Goal: Transaction & Acquisition: Obtain resource

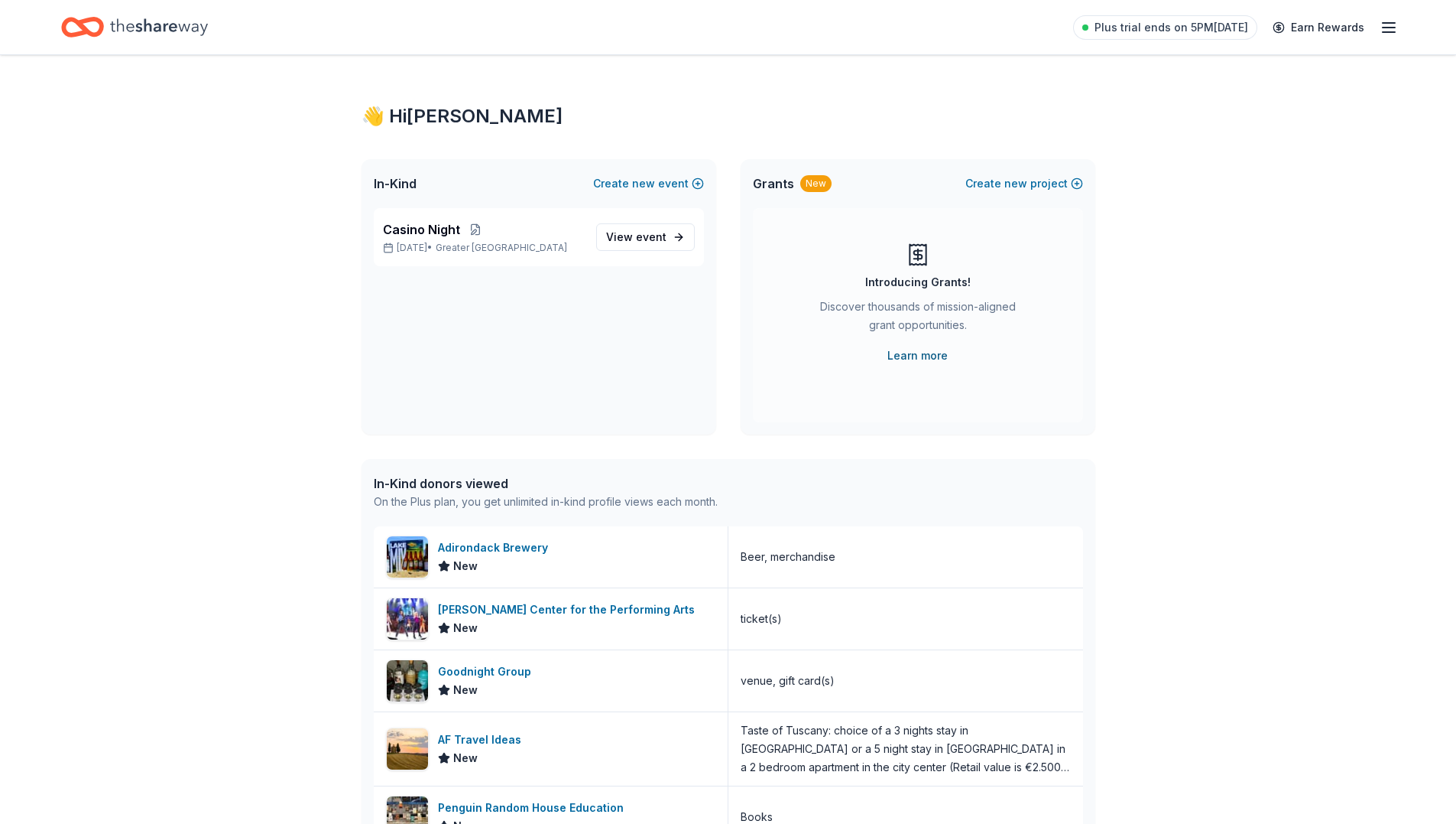
click at [922, 354] on link "Learn more" at bounding box center [917, 356] width 60 height 18
click at [95, 147] on div "👋 Hi Nancy In-Kind Create new event Casino Night Oct 23, 2025 • Greater NYC Vie…" at bounding box center [728, 589] width 1456 height 1068
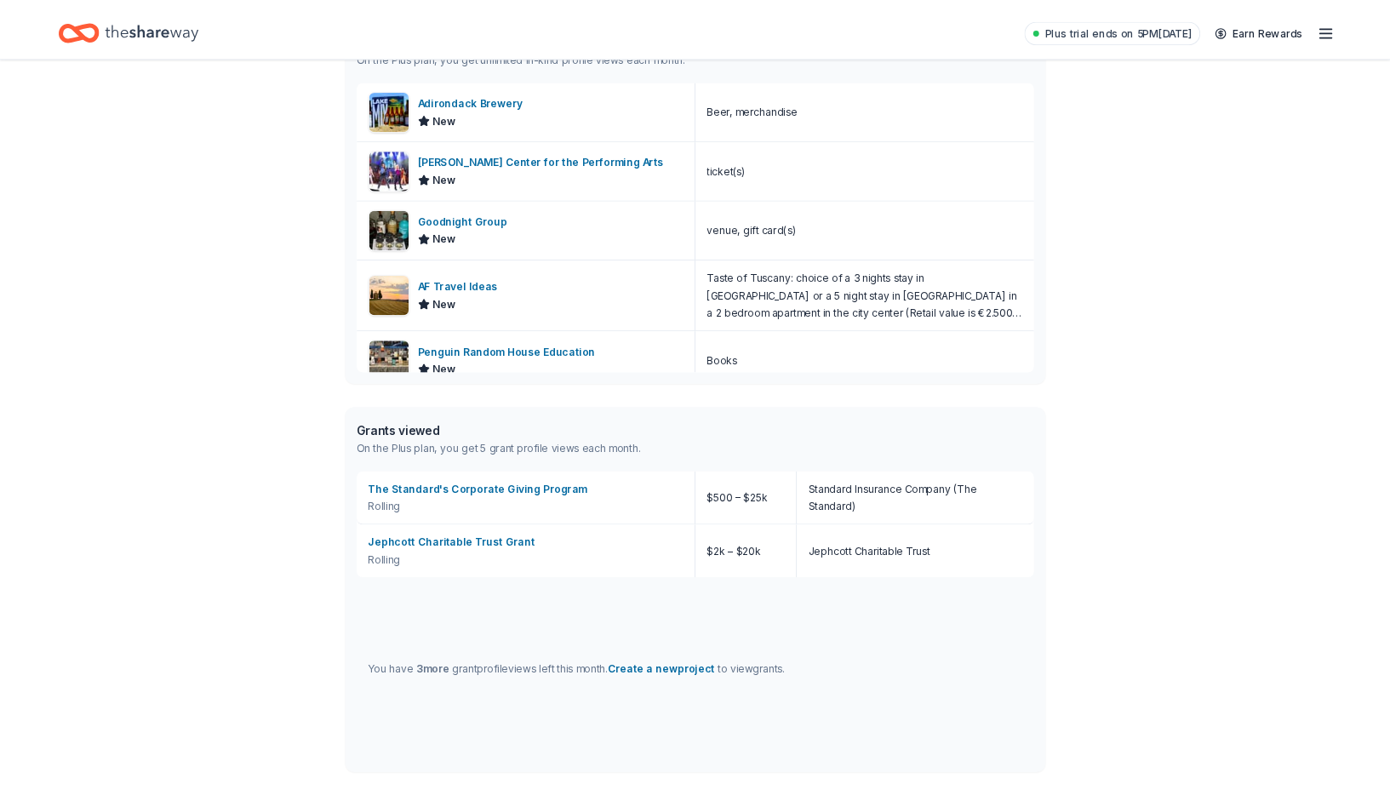
scroll to position [649, 0]
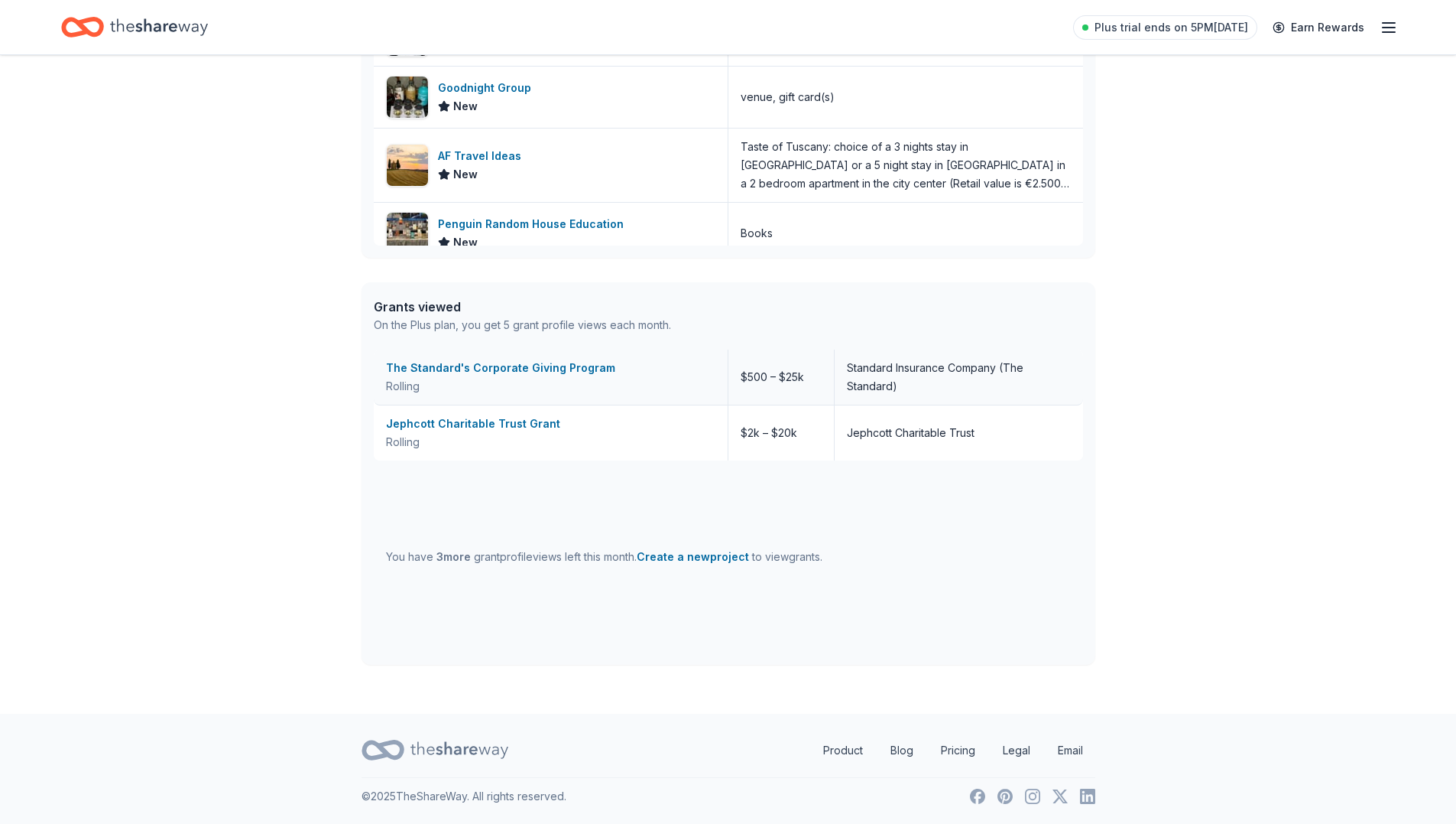
click at [586, 365] on div "The Standard's Corporate Giving Program" at bounding box center [551, 368] width 330 height 18
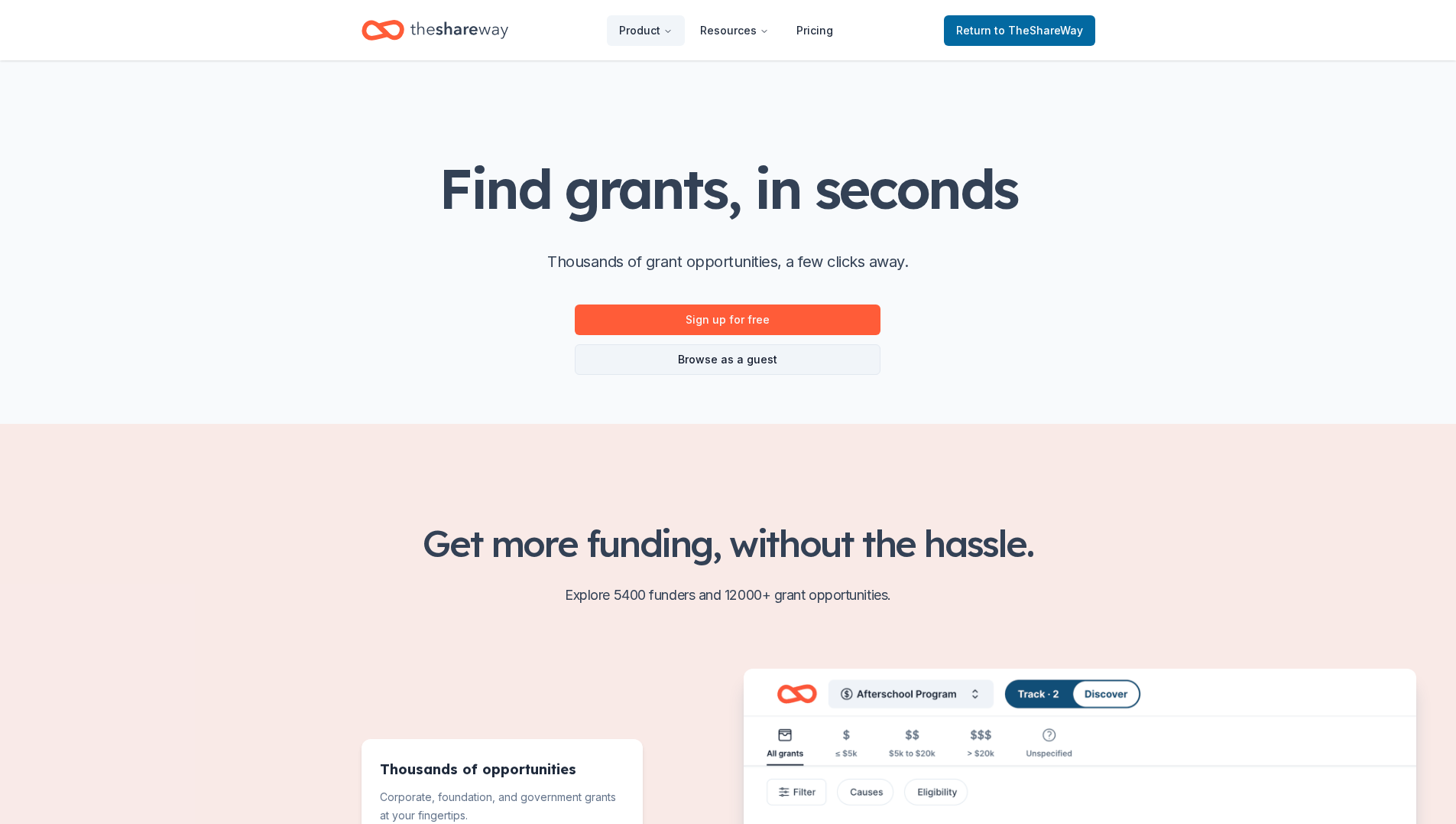
click at [840, 358] on link "Browse as a guest" at bounding box center [728, 359] width 305 height 31
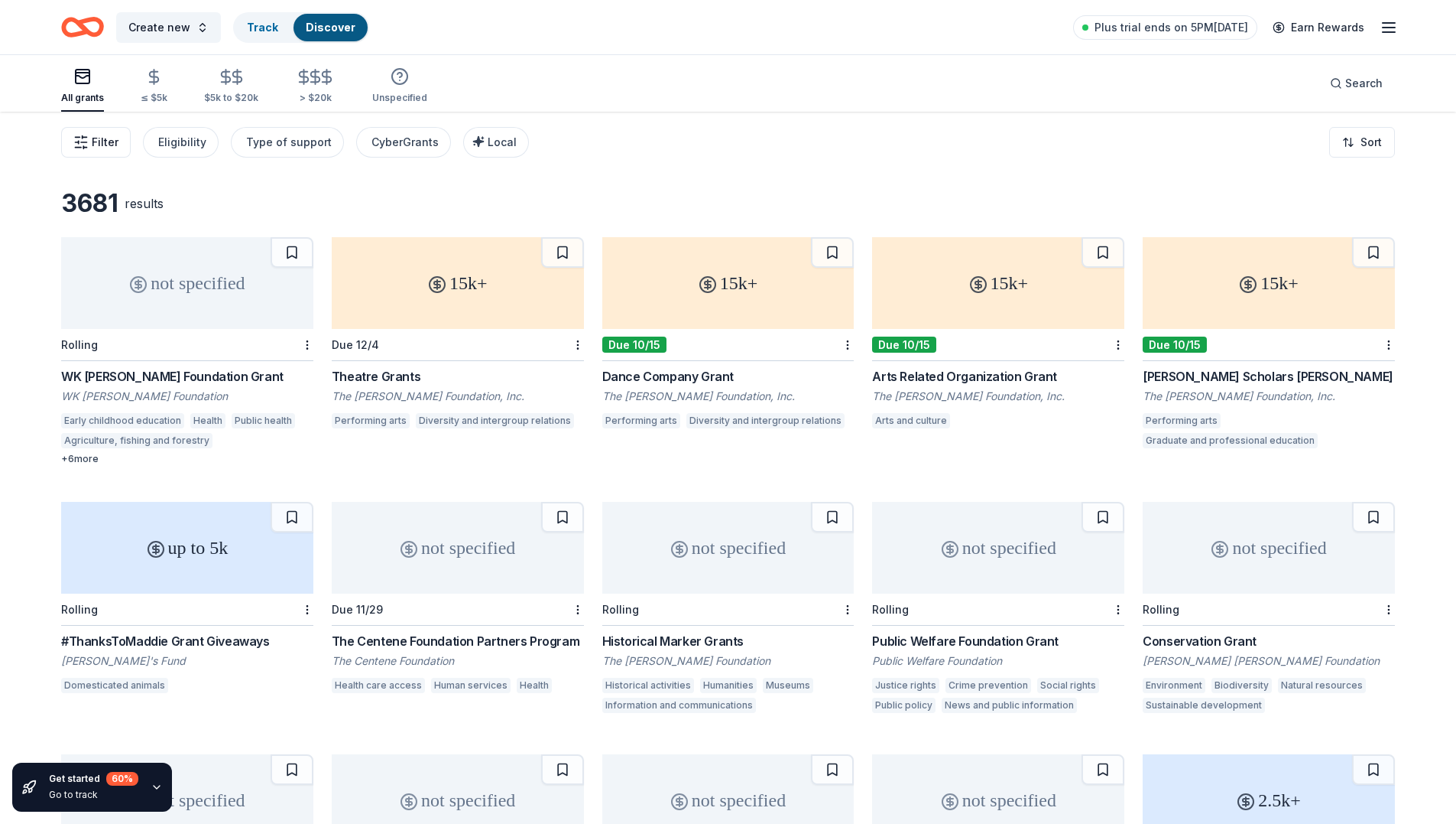
click at [106, 141] on span "Filter" at bounding box center [105, 142] width 27 height 18
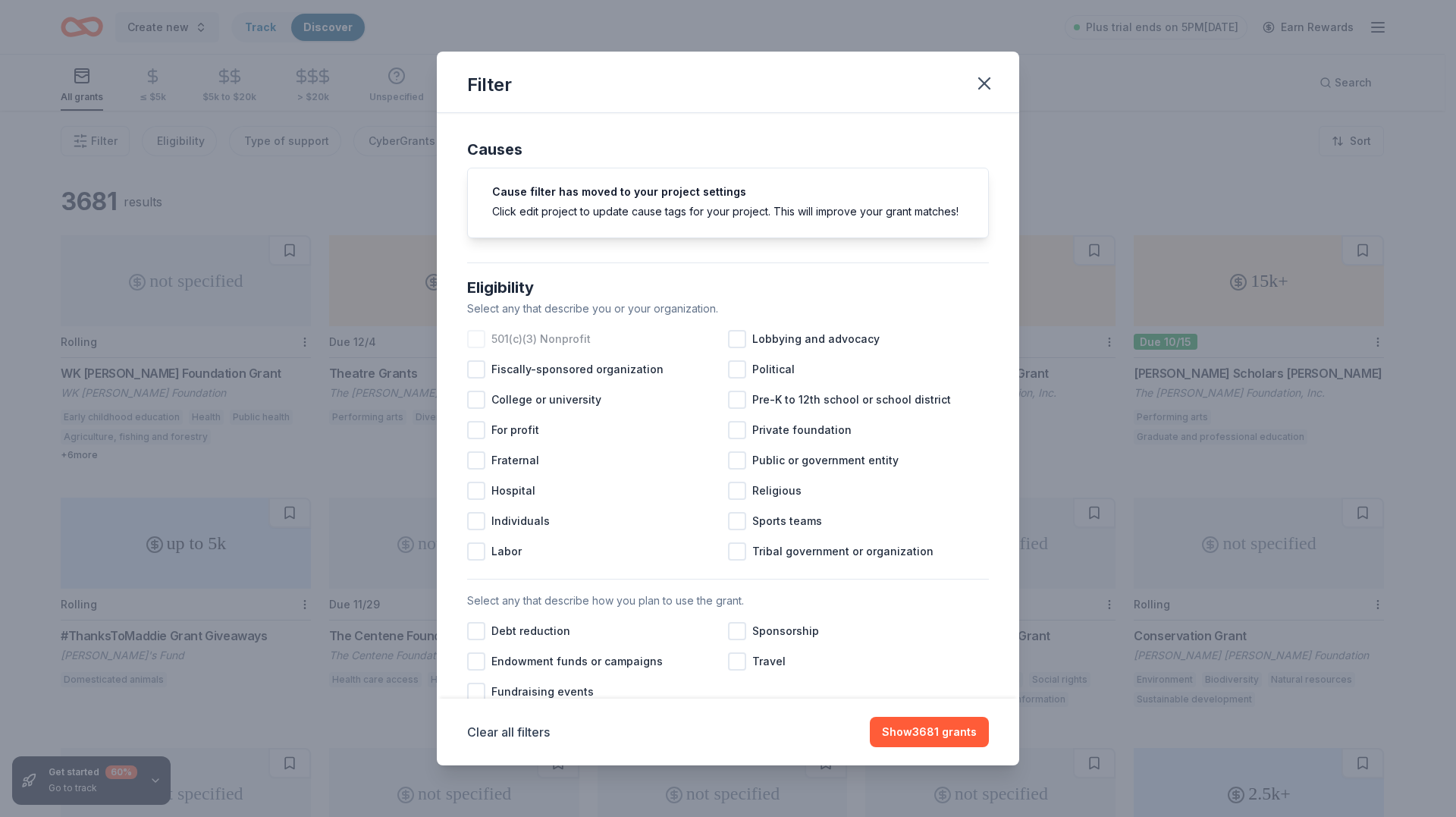
click at [476, 348] on div at bounding box center [476, 339] width 18 height 18
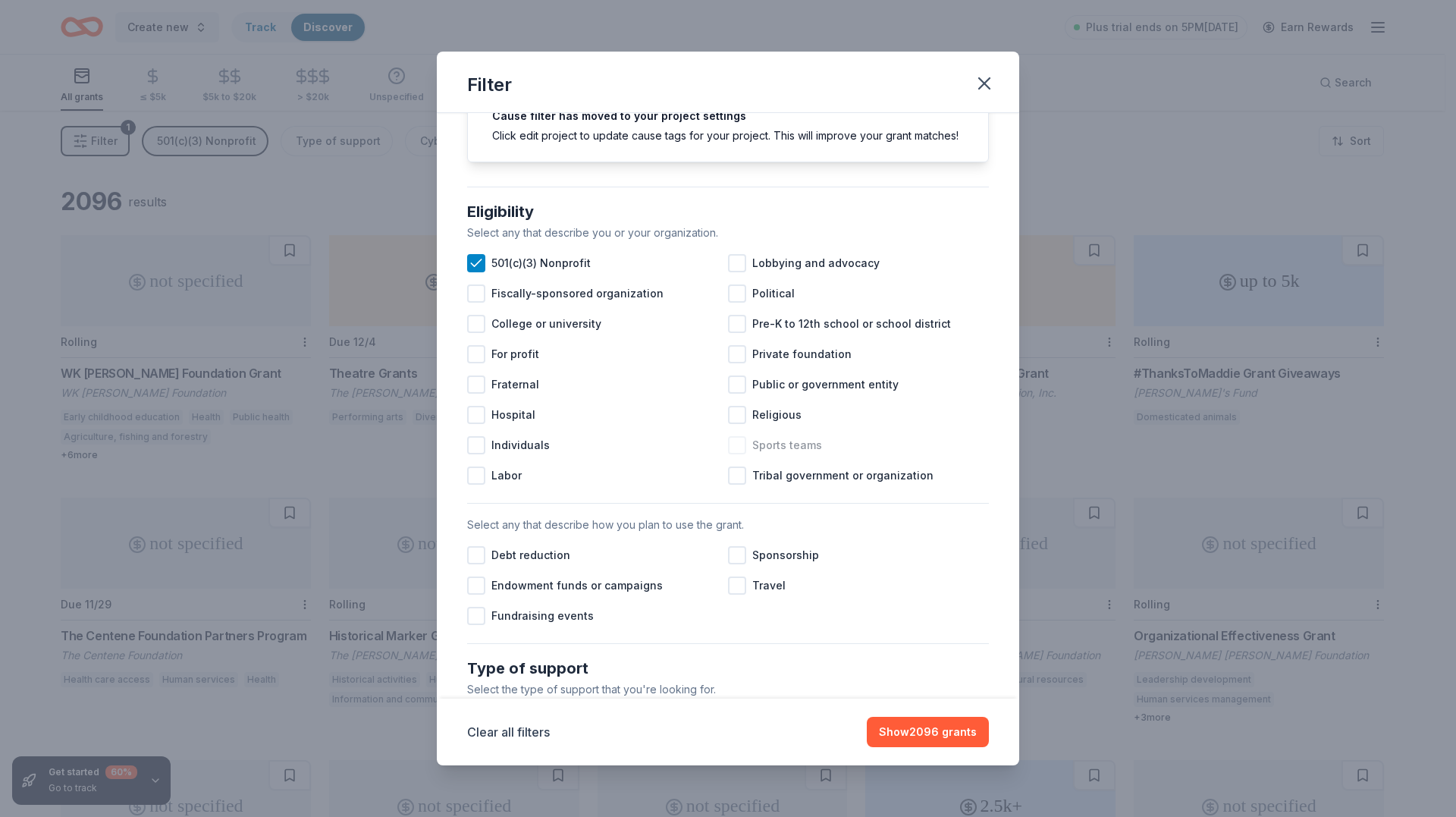
scroll to position [151, 0]
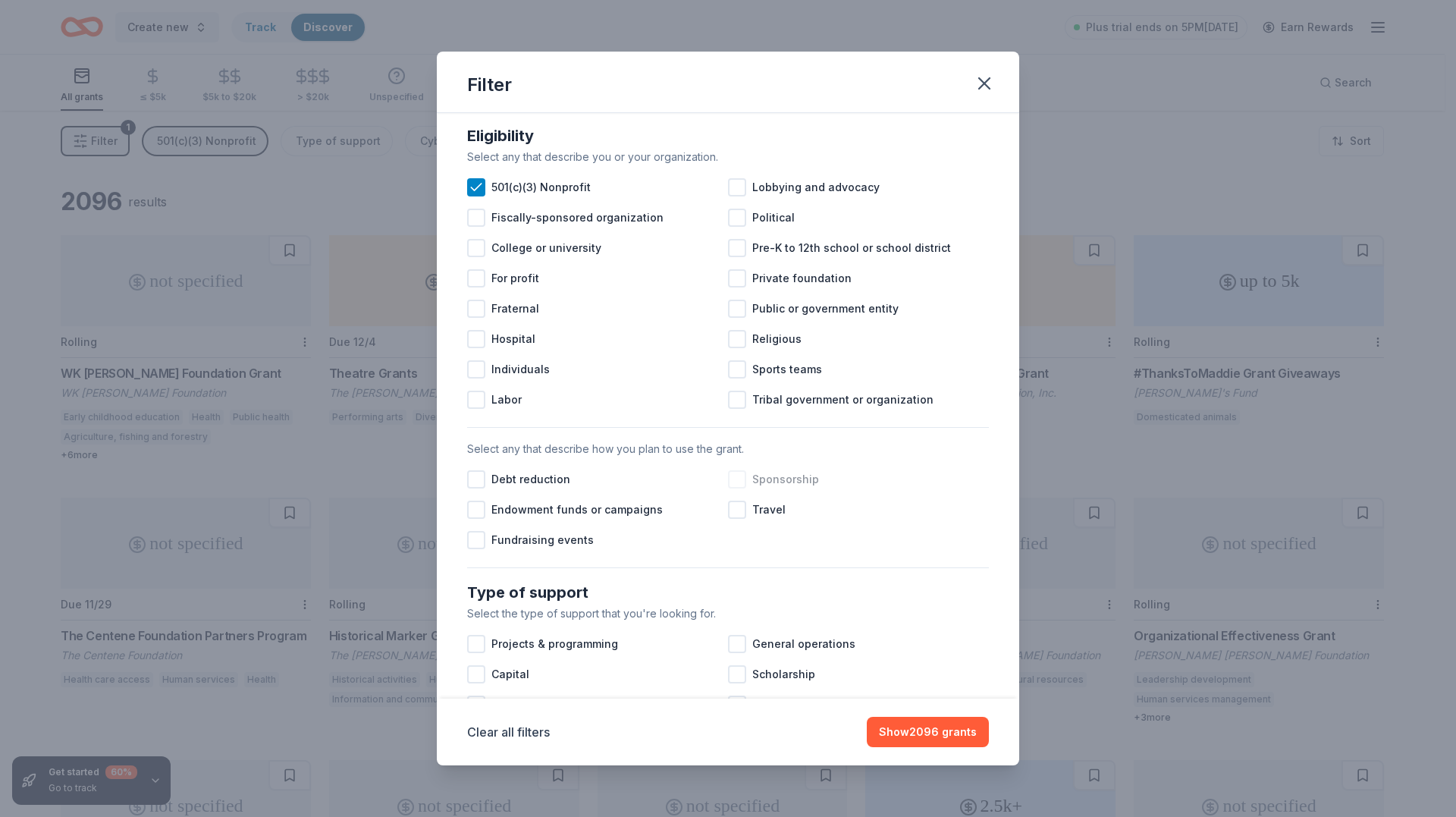
click at [728, 488] on div at bounding box center [737, 479] width 18 height 18
click at [481, 549] on div at bounding box center [476, 540] width 18 height 18
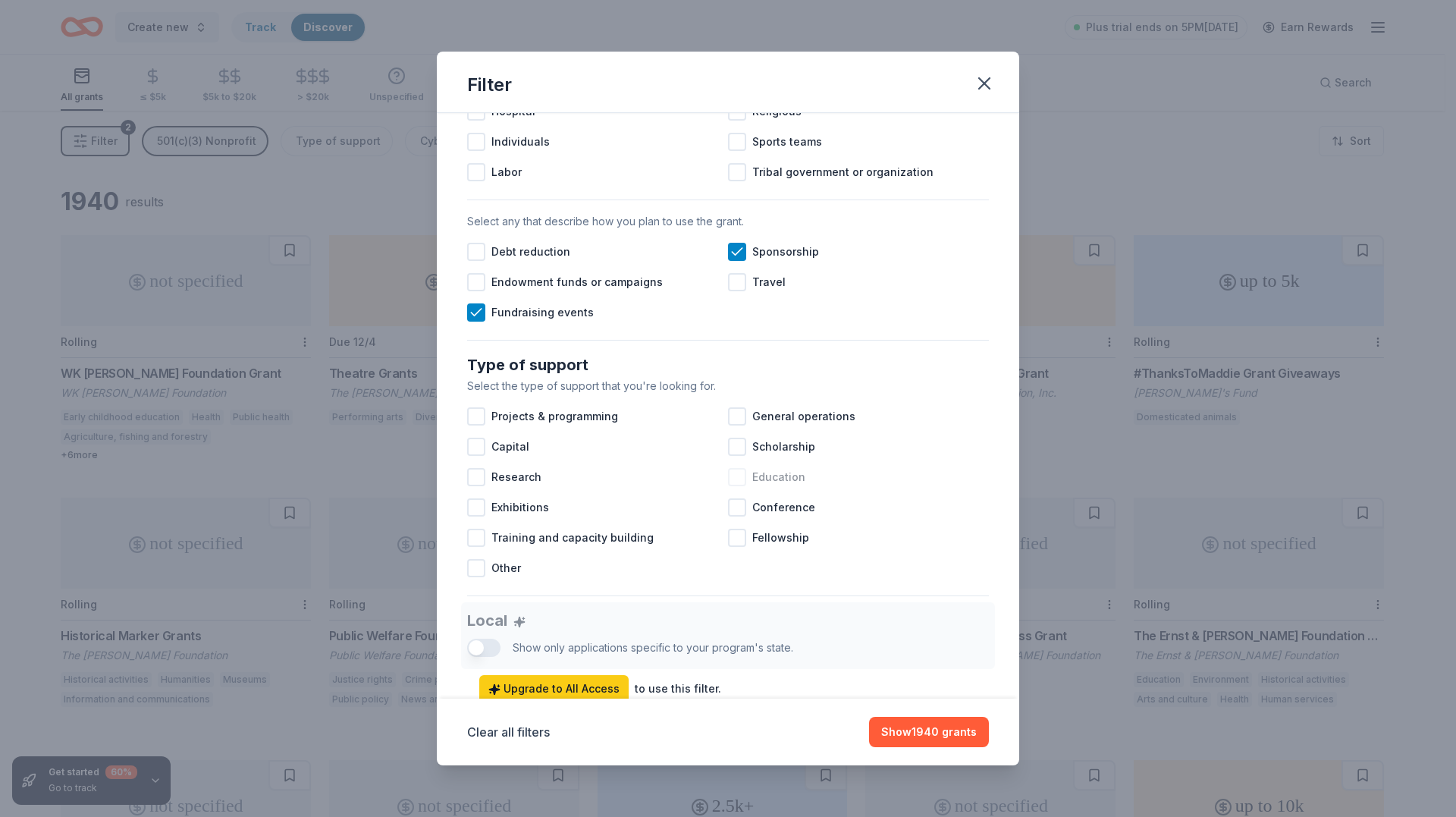
scroll to position [455, 0]
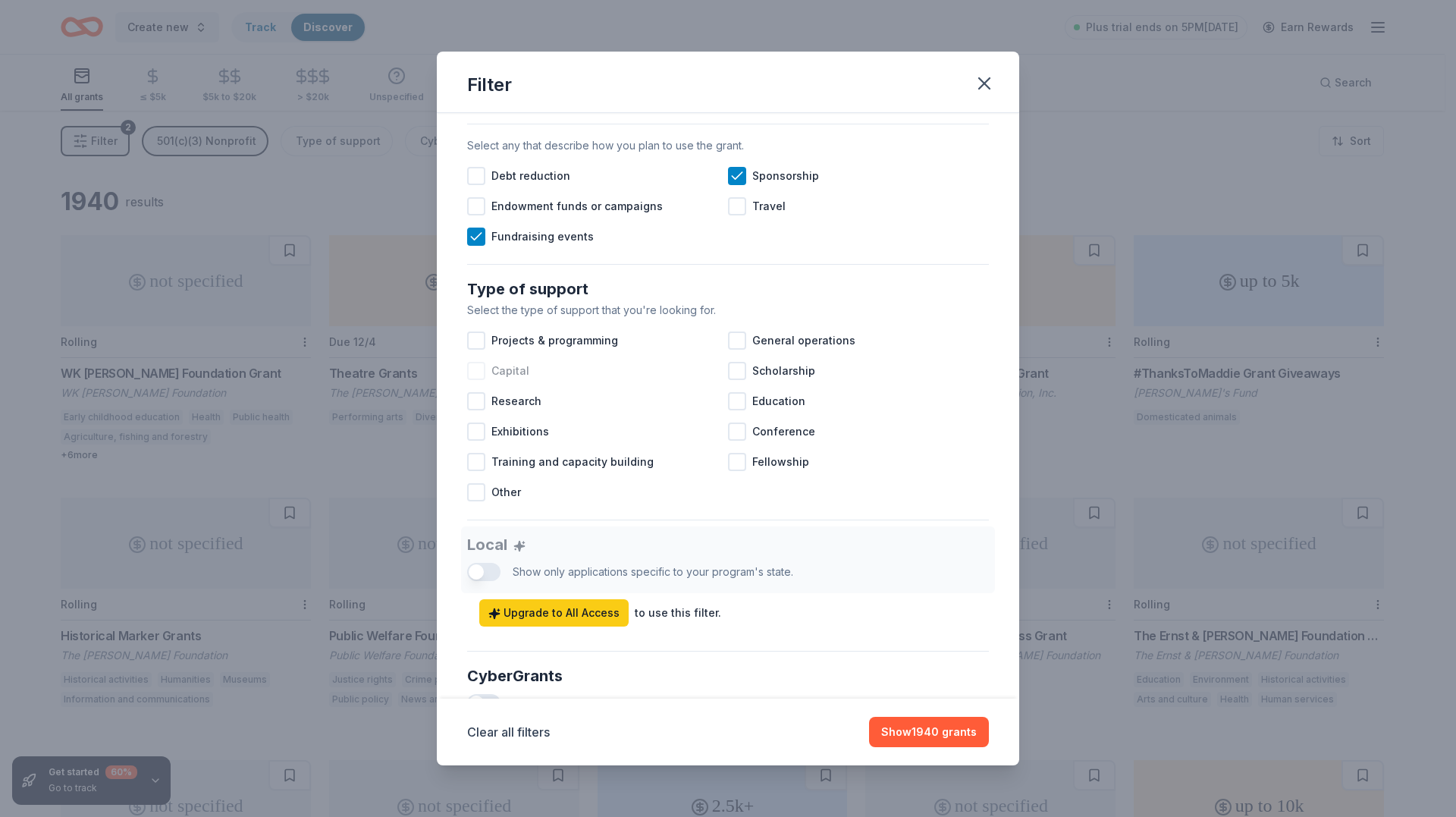
click at [478, 380] on div at bounding box center [476, 371] width 18 height 18
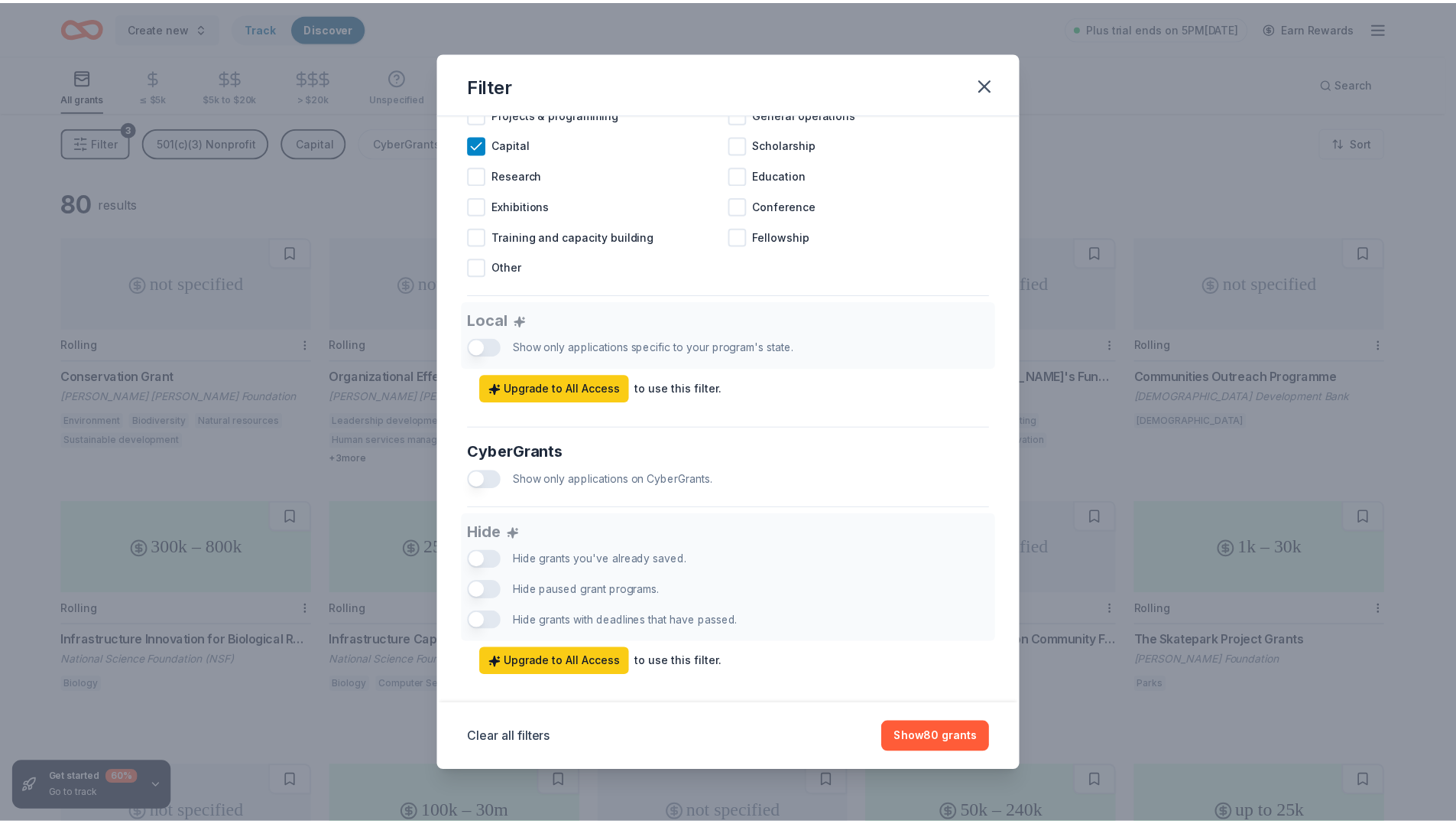
scroll to position [725, 0]
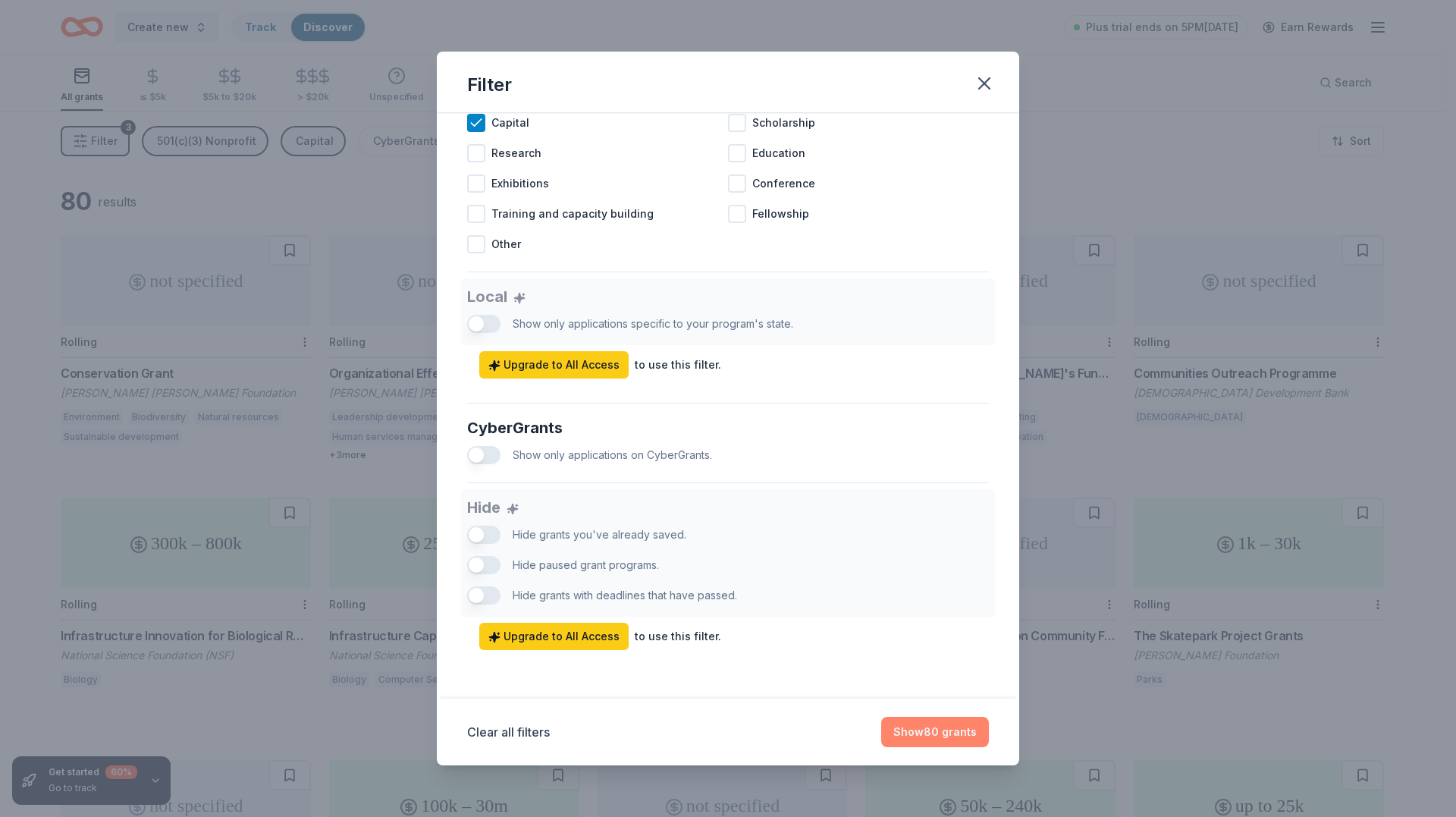
click at [960, 733] on button "Show 80 grants" at bounding box center [935, 731] width 108 height 30
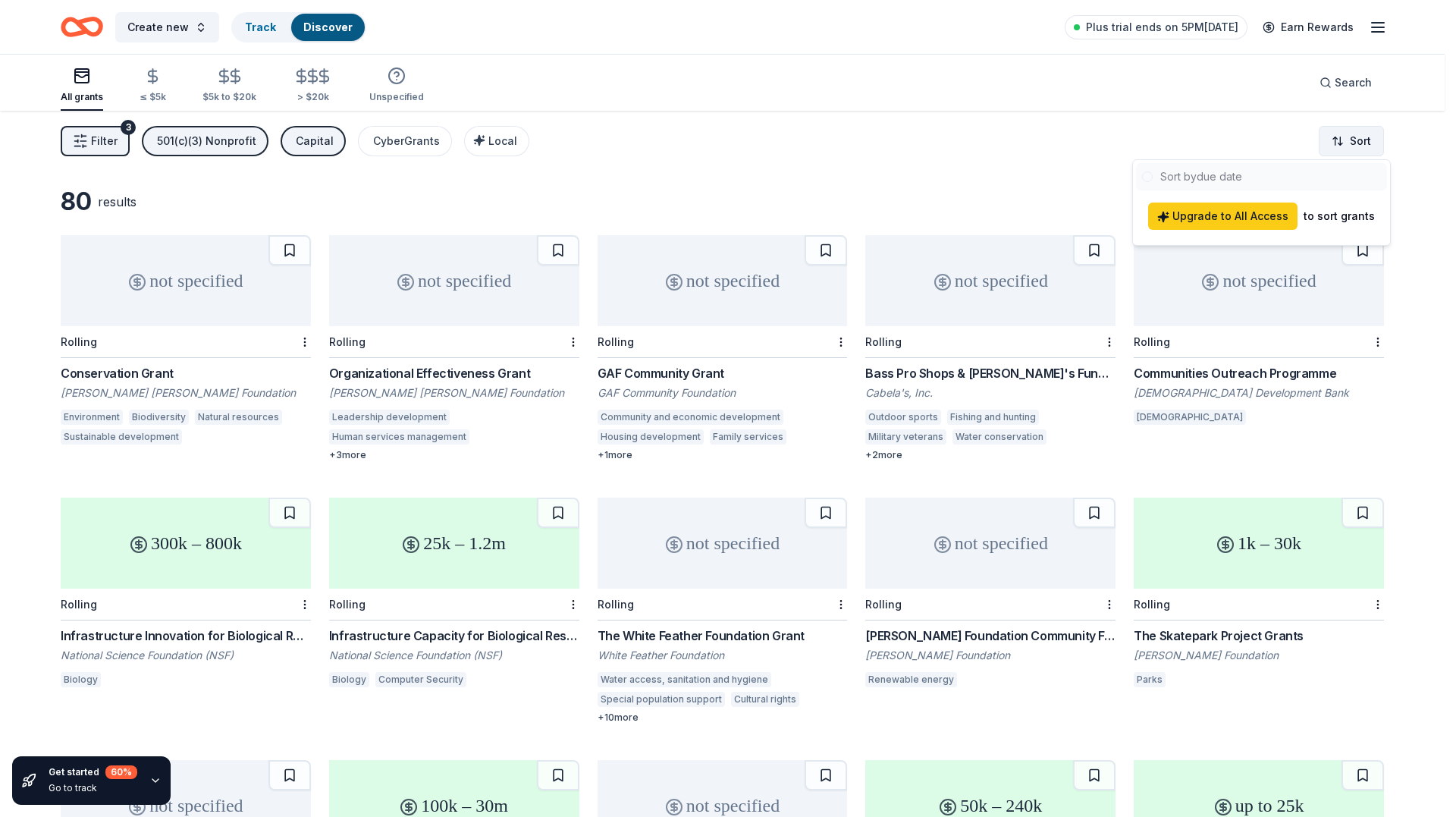
click at [1350, 144] on html "Create new Track Discover Plus trial ends on 5PM, 10/1 Earn Rewards All grants …" at bounding box center [728, 408] width 1456 height 817
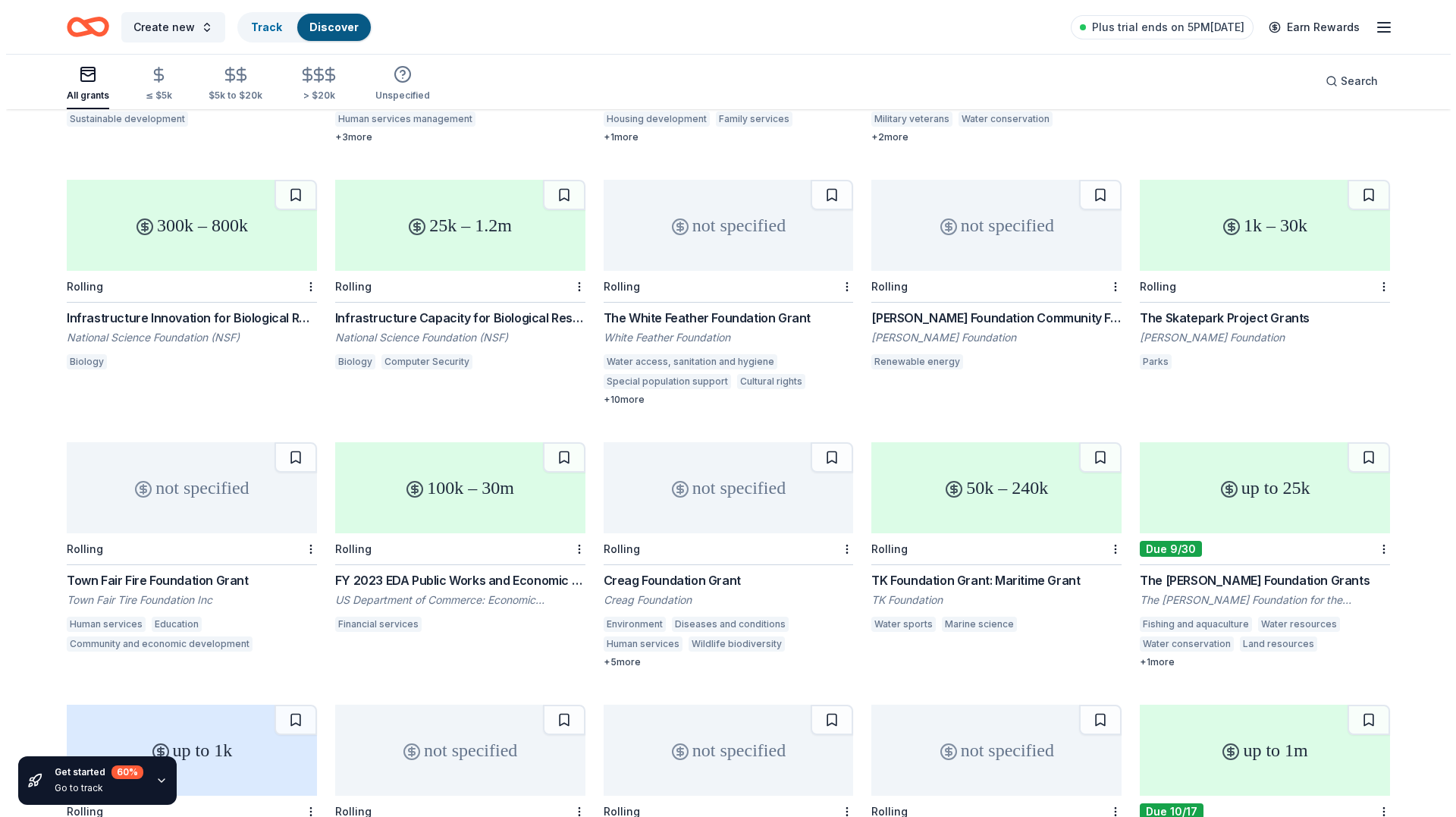
scroll to position [0, 0]
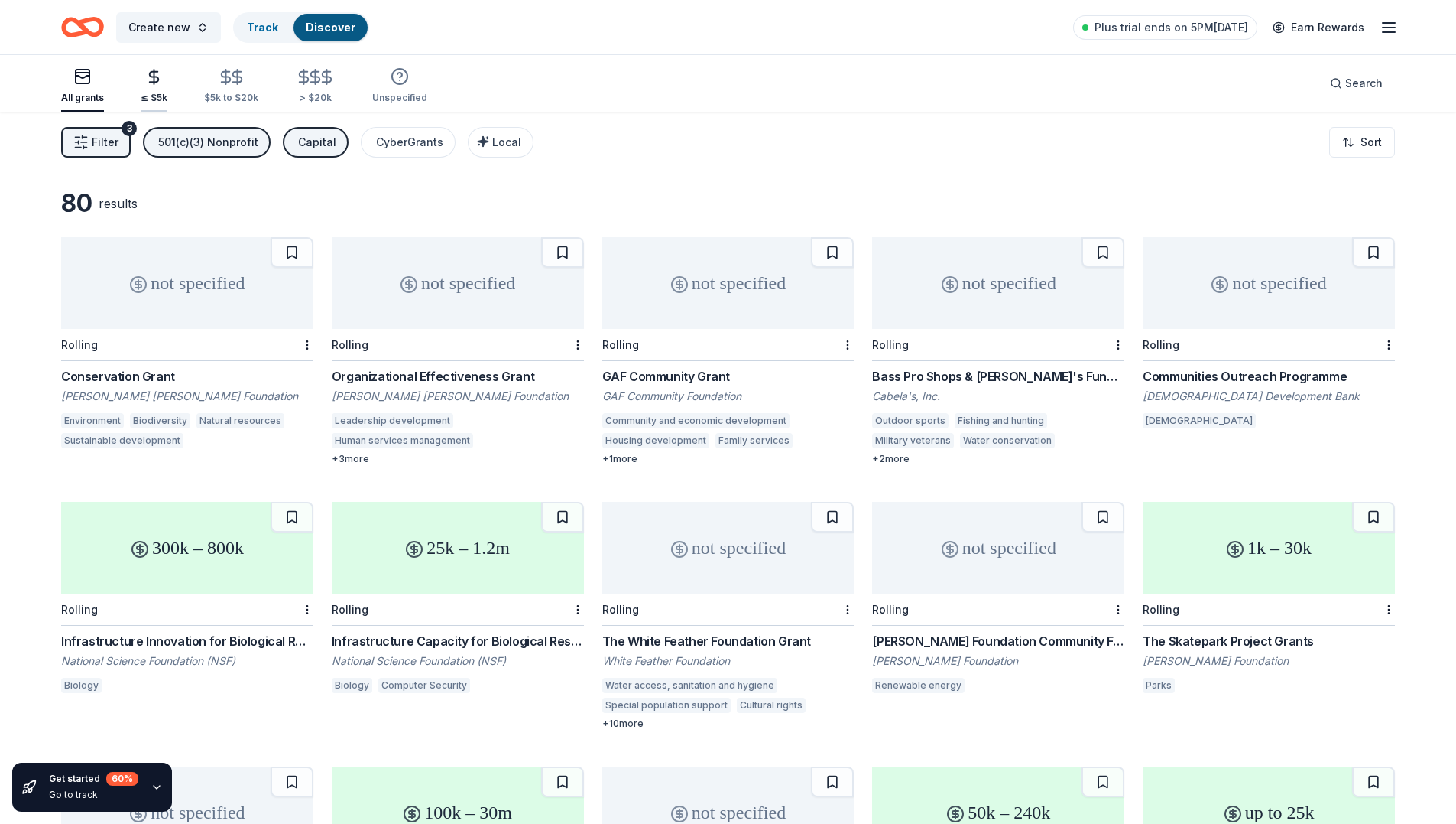
click at [148, 89] on div "≤ $5k" at bounding box center [154, 86] width 27 height 36
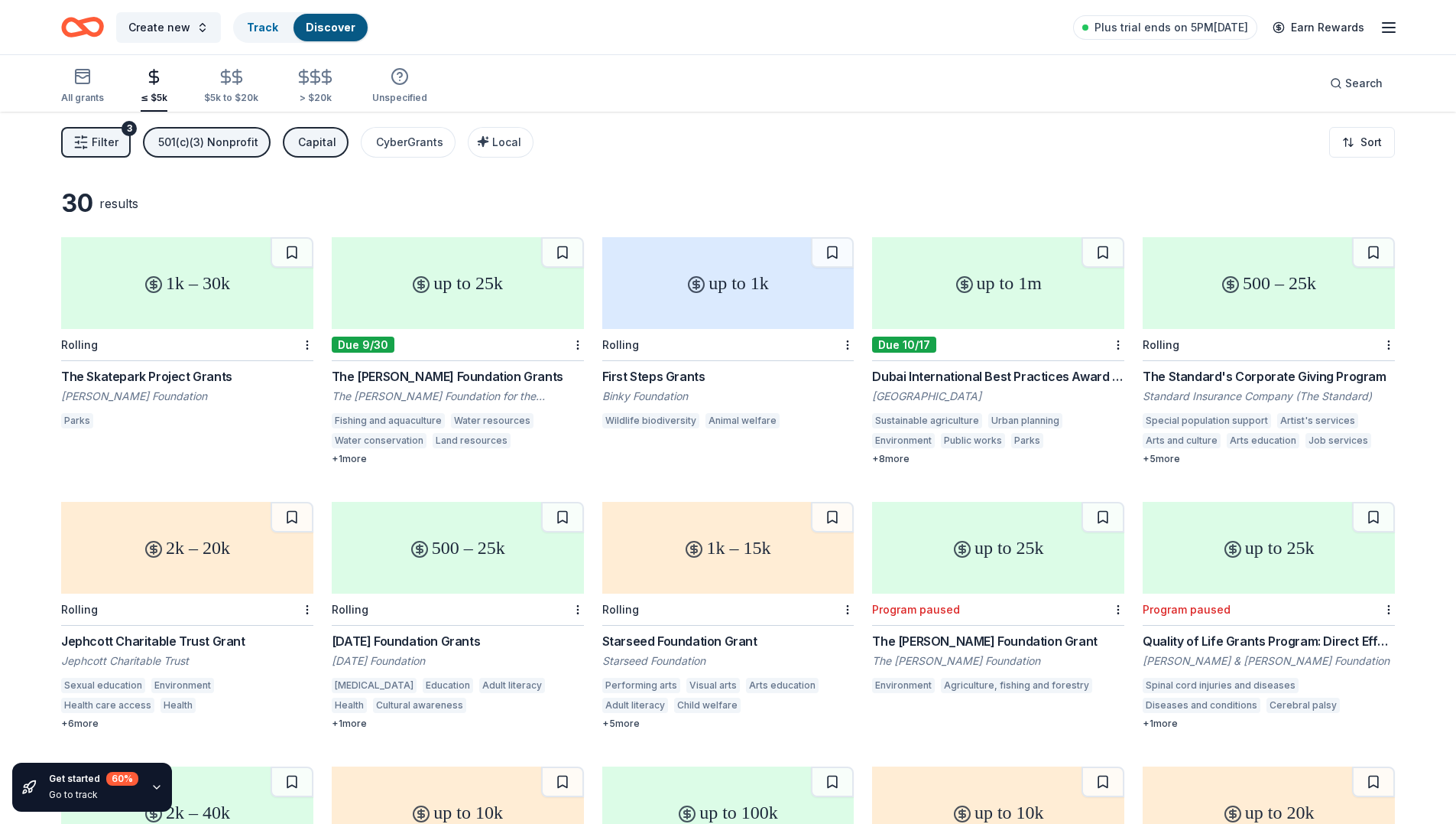
click at [101, 146] on span "Filter" at bounding box center [105, 142] width 27 height 18
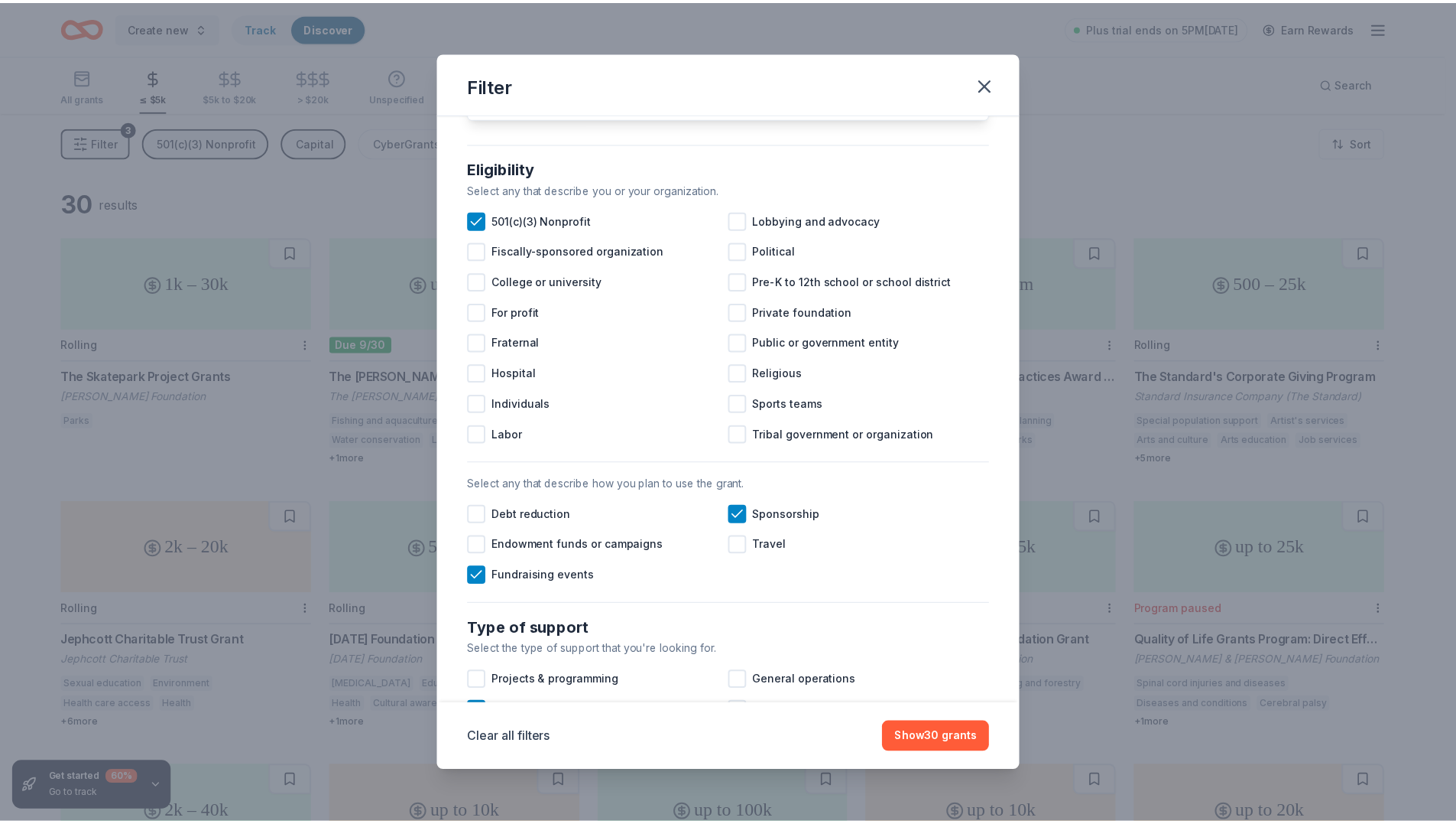
scroll to position [113, 0]
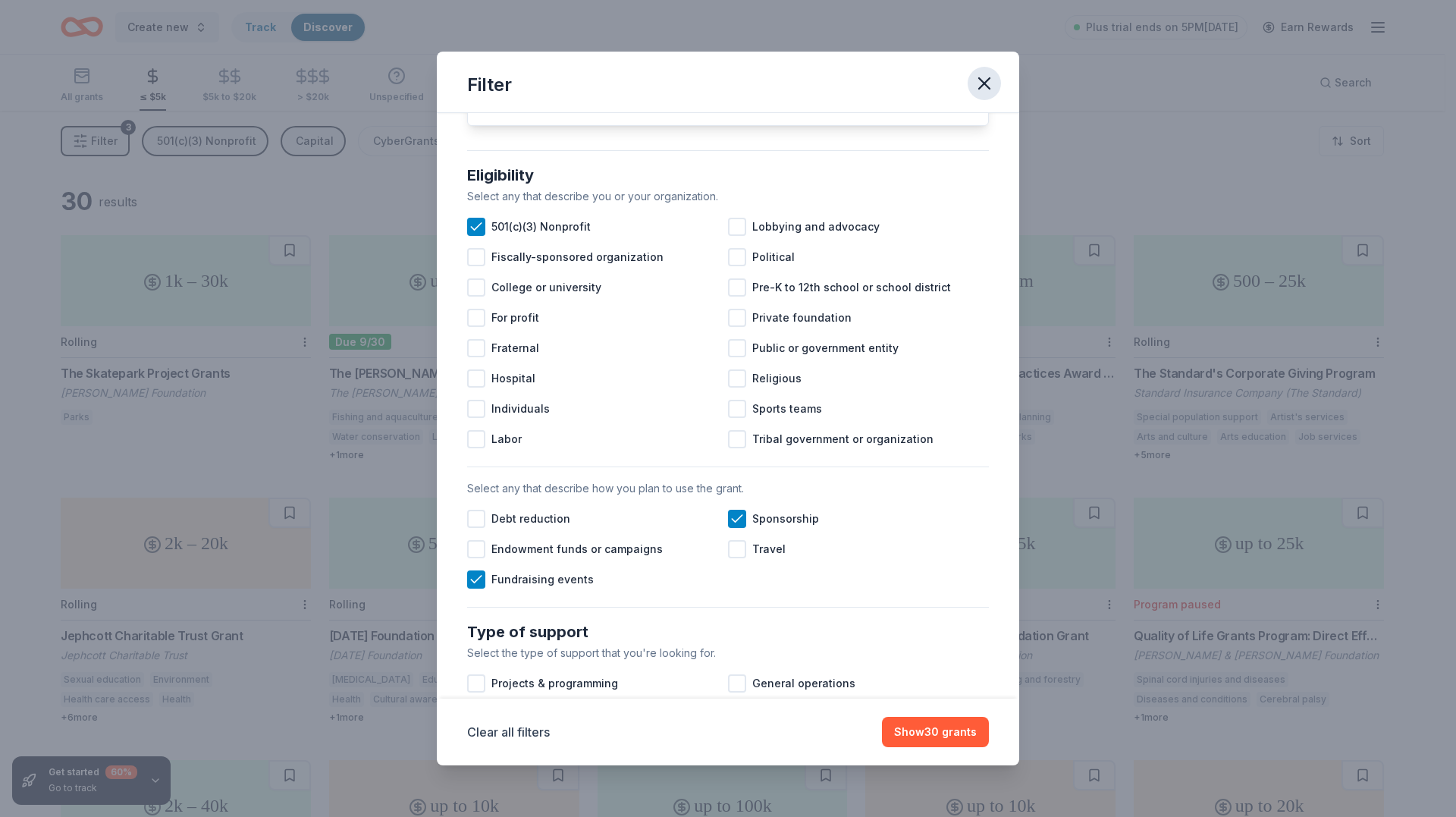
click at [986, 81] on icon "button" at bounding box center [985, 84] width 11 height 11
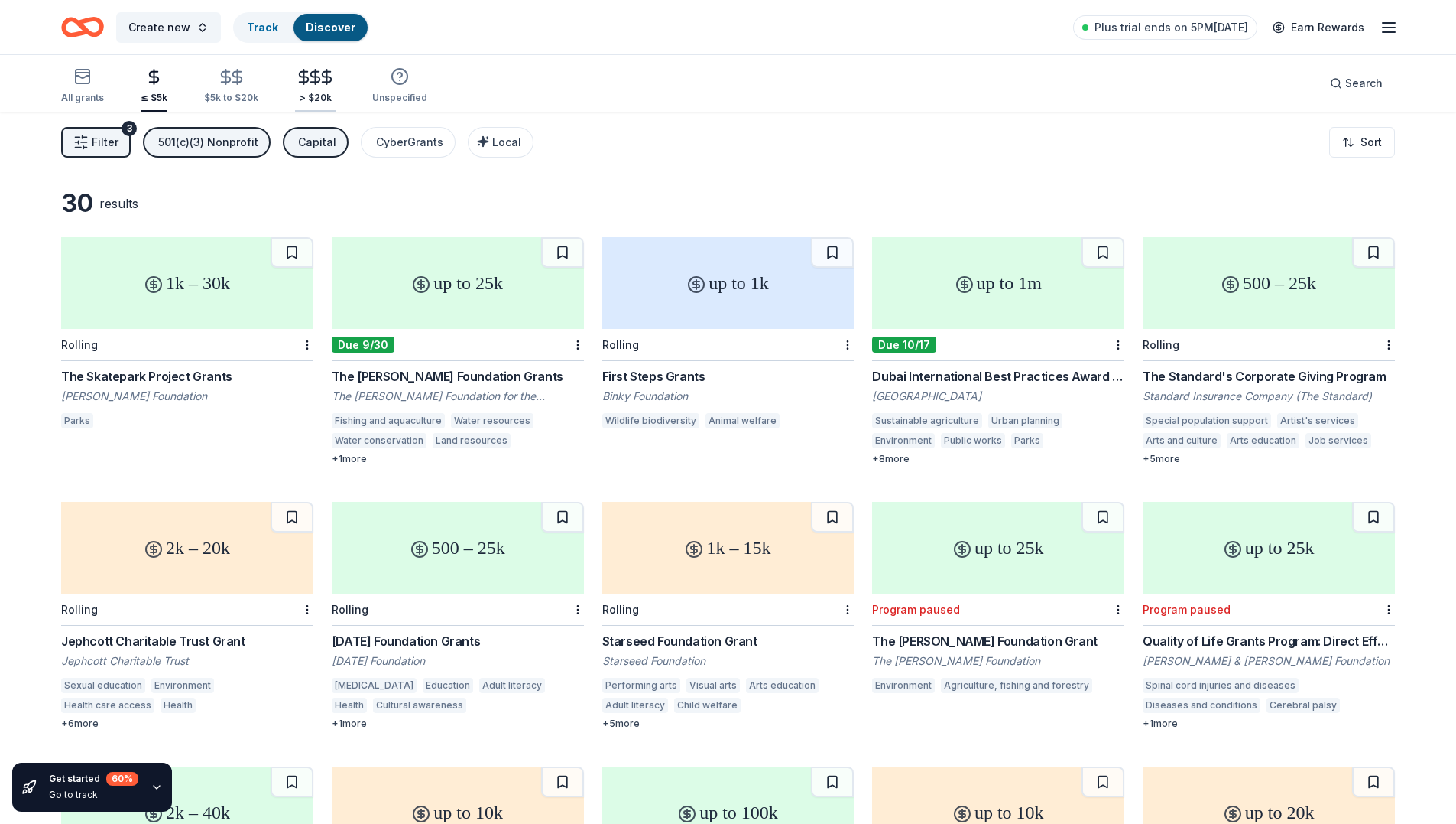
click at [316, 94] on div "> $20k" at bounding box center [315, 98] width 40 height 13
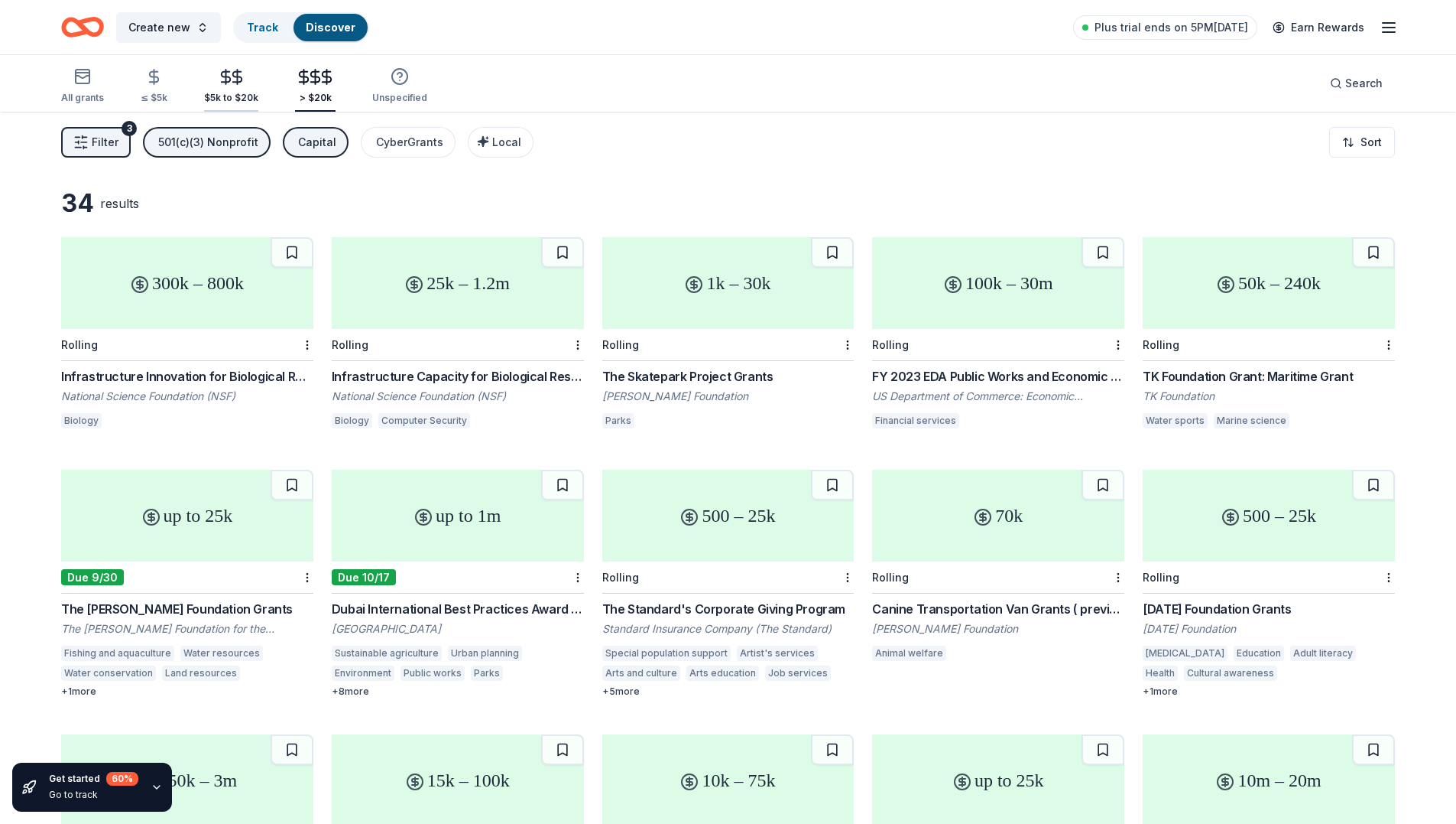
click at [229, 94] on div "$5k to $20k" at bounding box center [231, 98] width 54 height 13
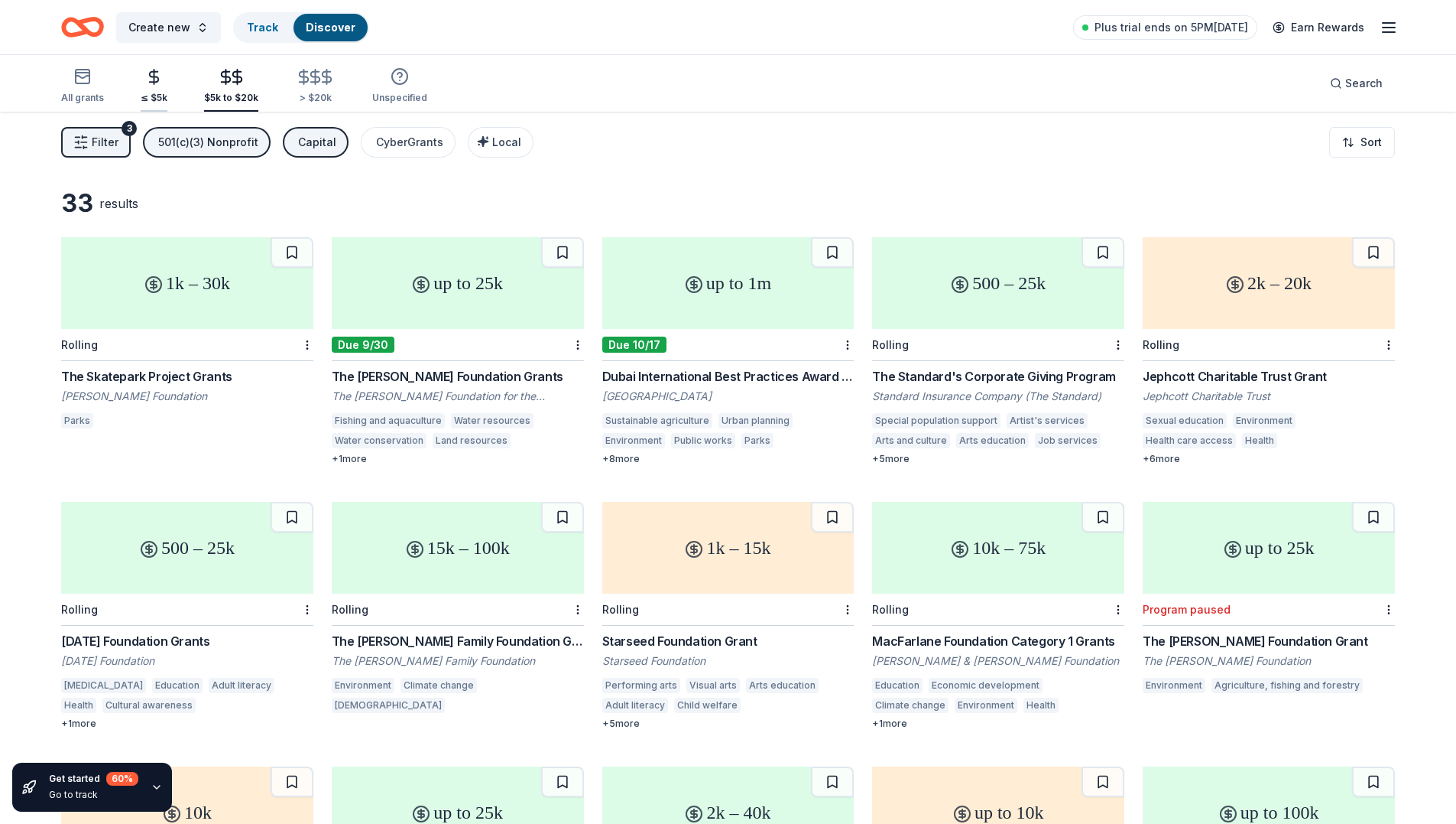
click at [158, 91] on div "≤ $5k" at bounding box center [154, 86] width 27 height 36
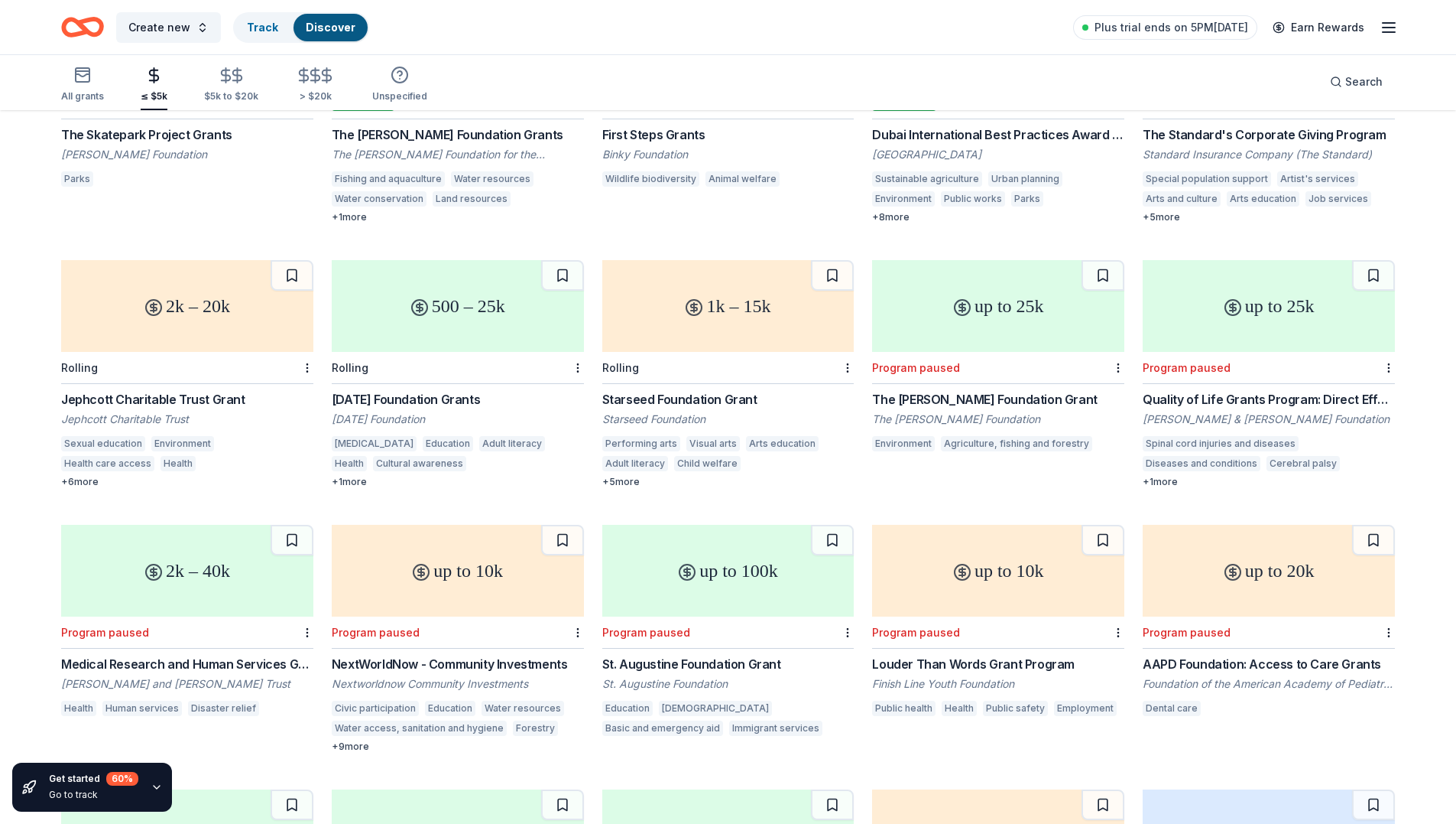
scroll to position [229, 0]
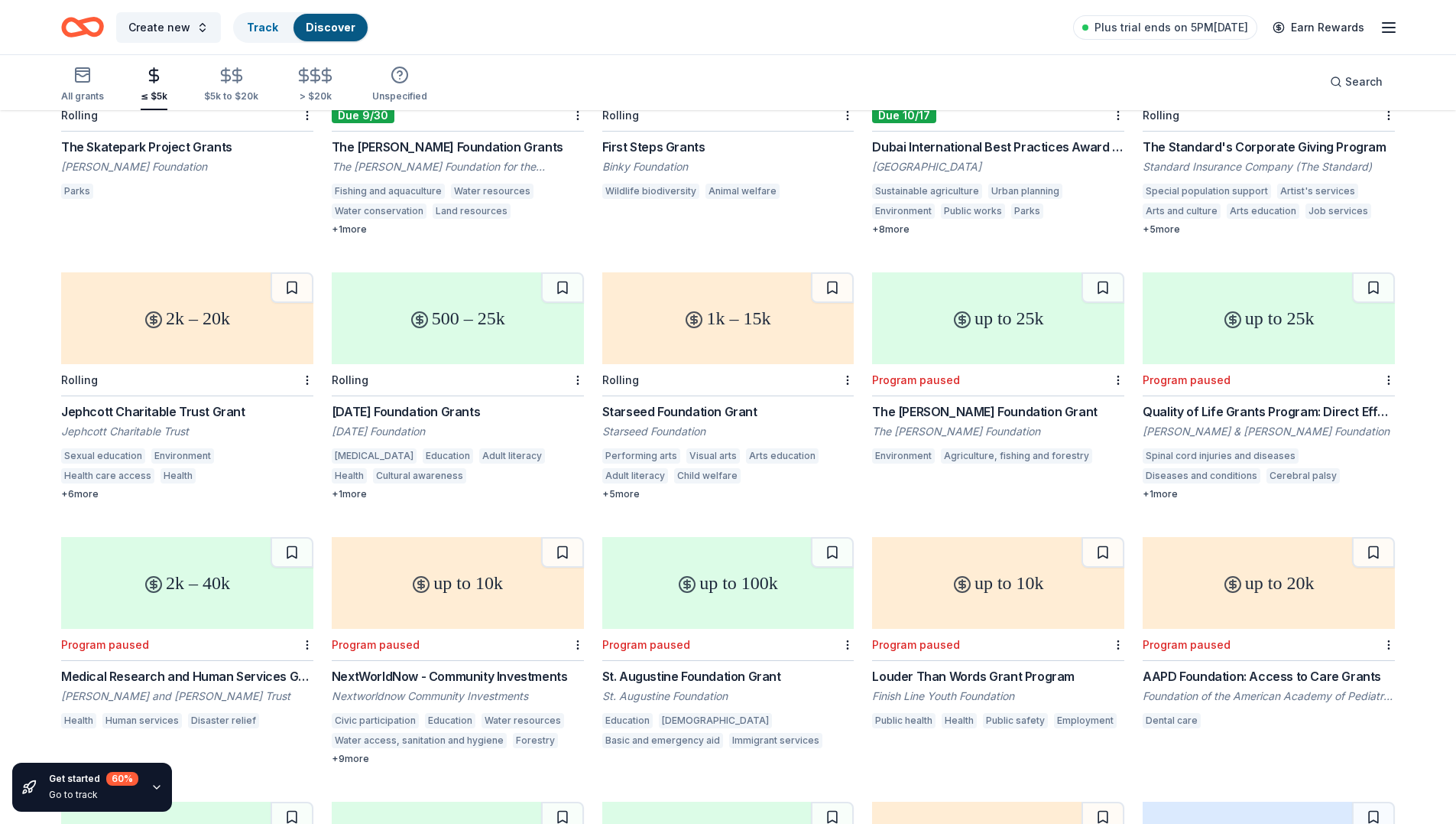
click at [167, 341] on div "2k – 20k" at bounding box center [187, 318] width 252 height 92
click at [1170, 230] on div "+ 5 more" at bounding box center [1268, 230] width 252 height 13
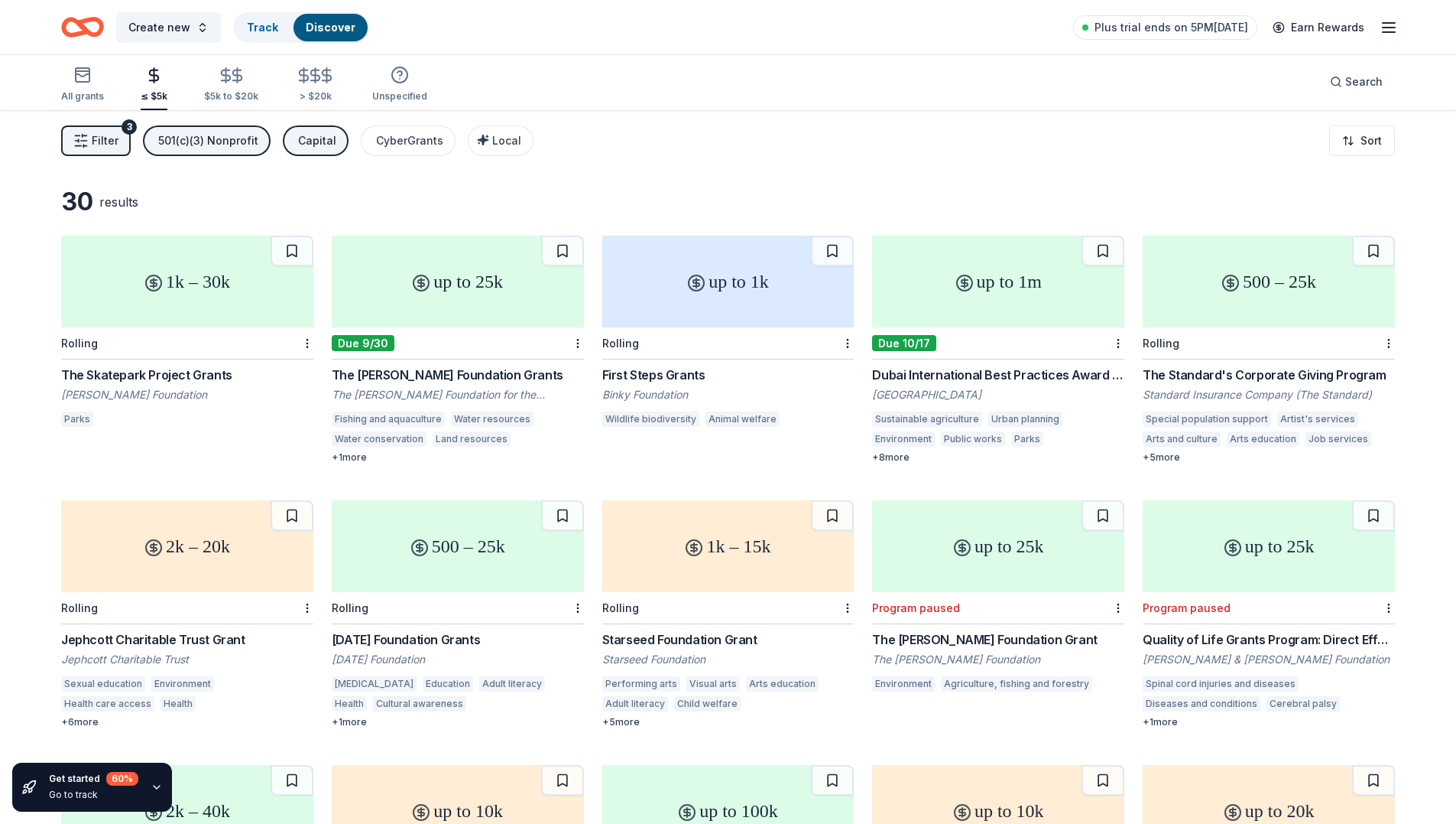
scroll to position [0, 0]
click at [253, 22] on link "Track" at bounding box center [262, 27] width 31 height 13
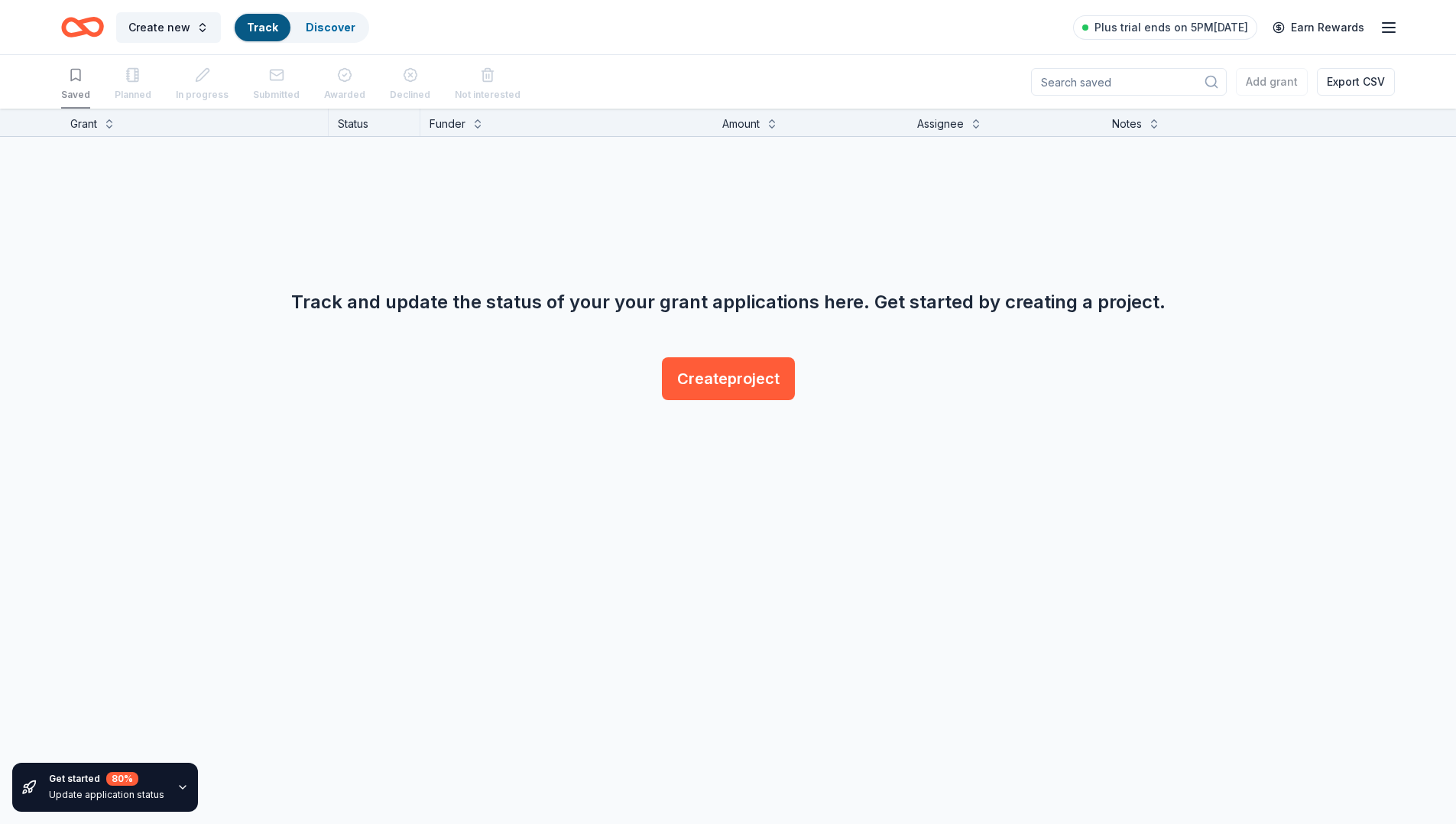
scroll to position [1, 0]
click at [335, 26] on link "Discover" at bounding box center [330, 27] width 49 height 13
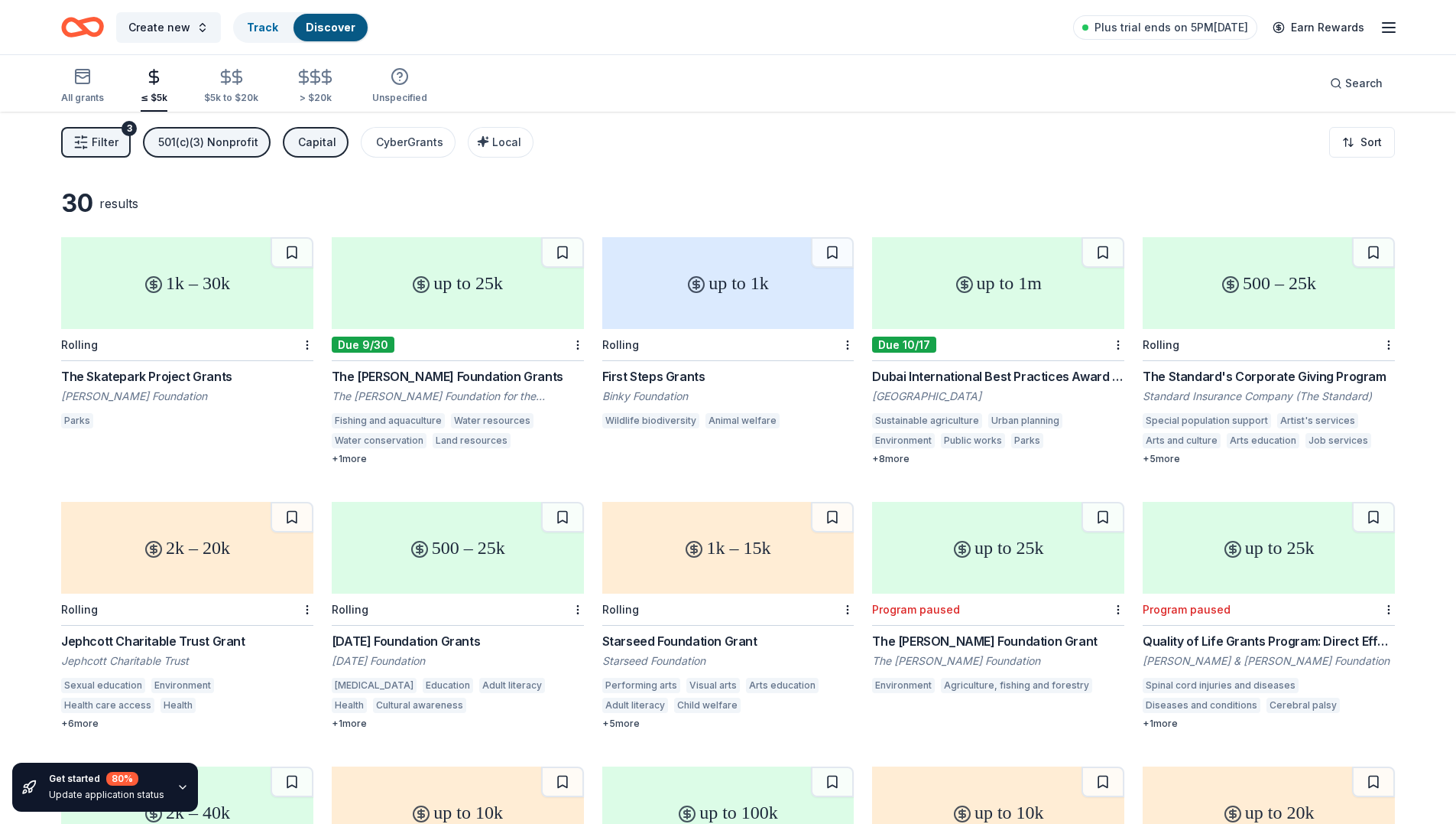
click at [95, 146] on span "Filter" at bounding box center [105, 142] width 27 height 18
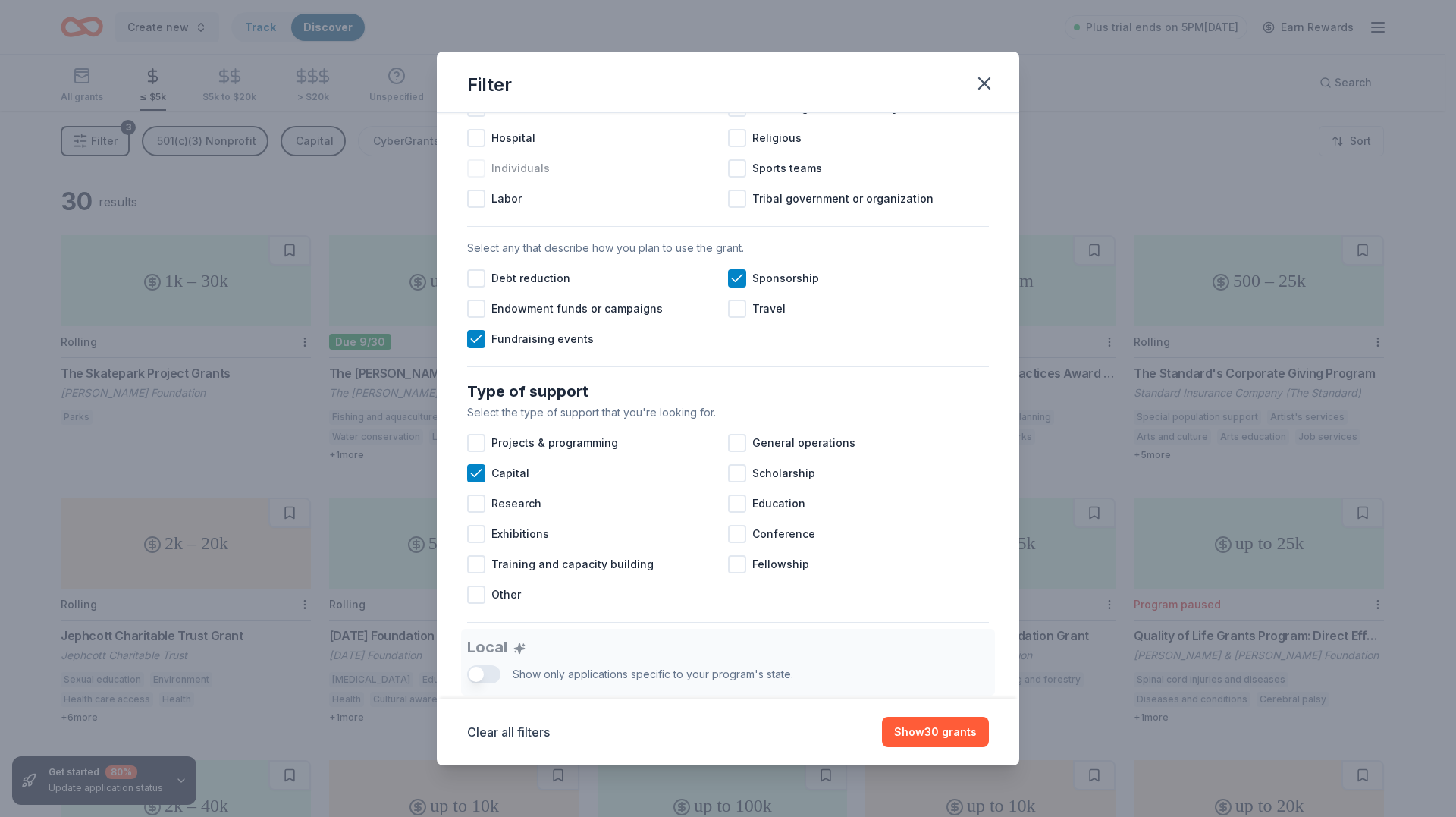
scroll to position [380, 0]
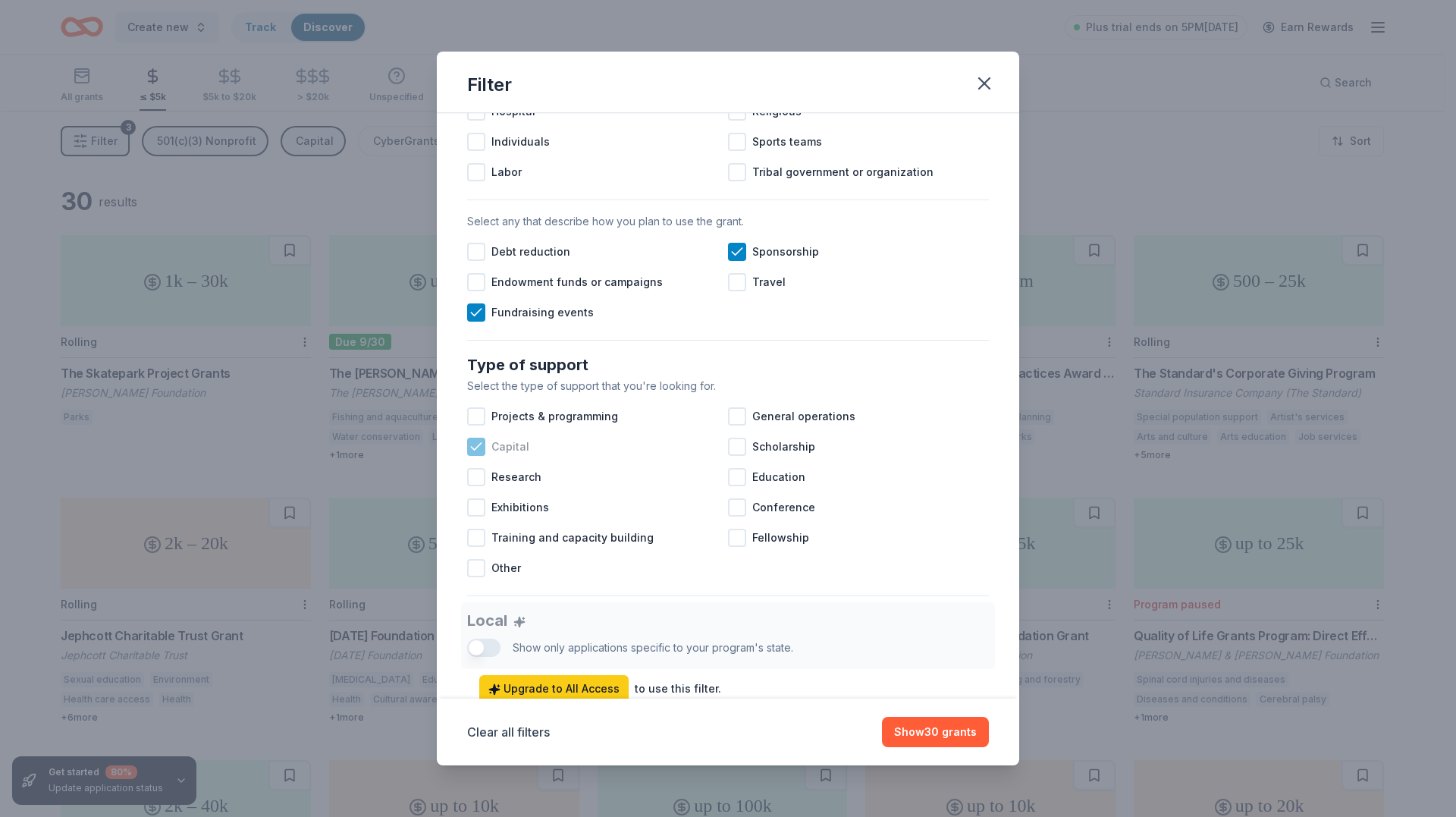
click at [479, 450] on icon at bounding box center [476, 446] width 10 height 7
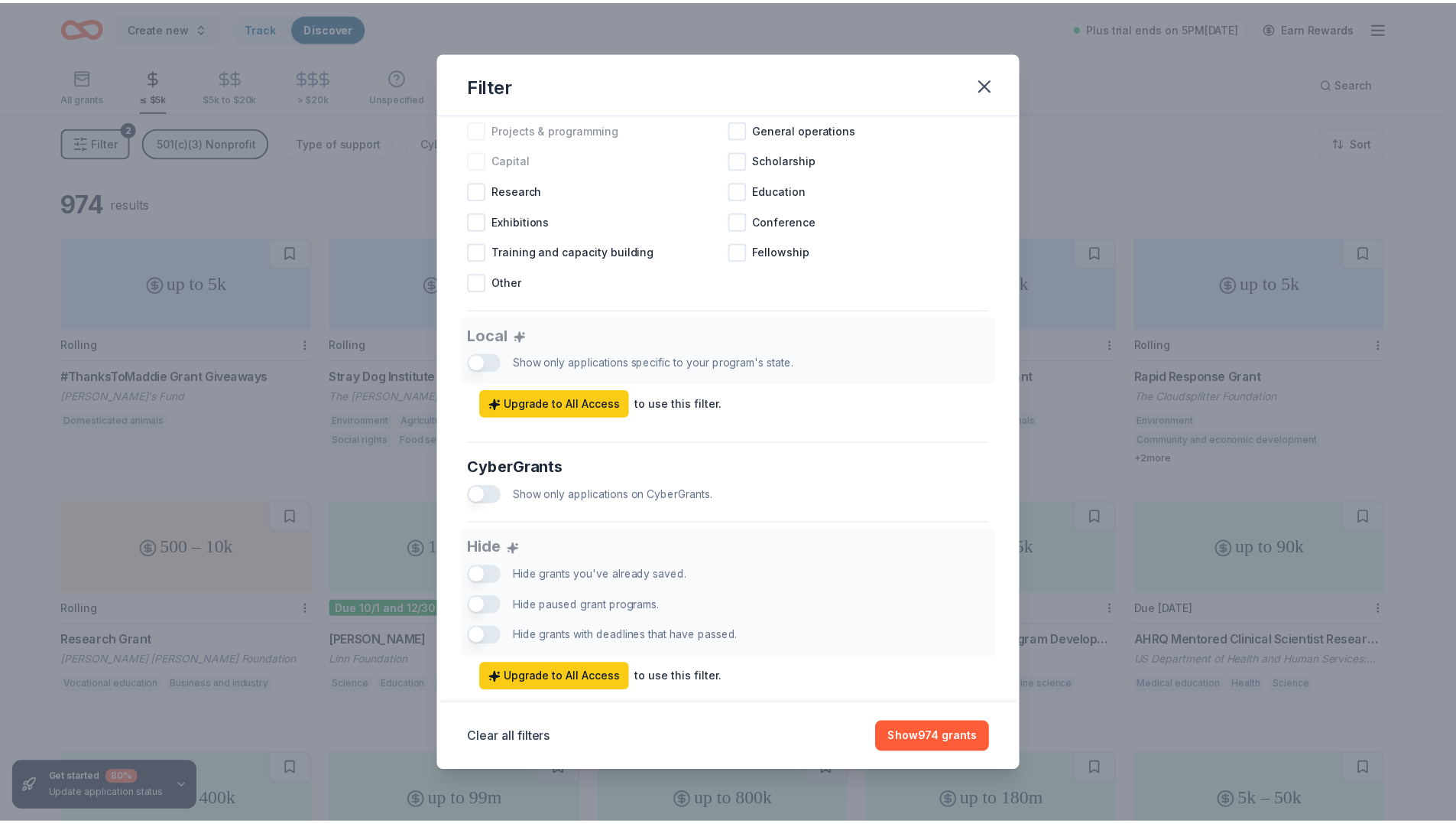
scroll to position [688, 0]
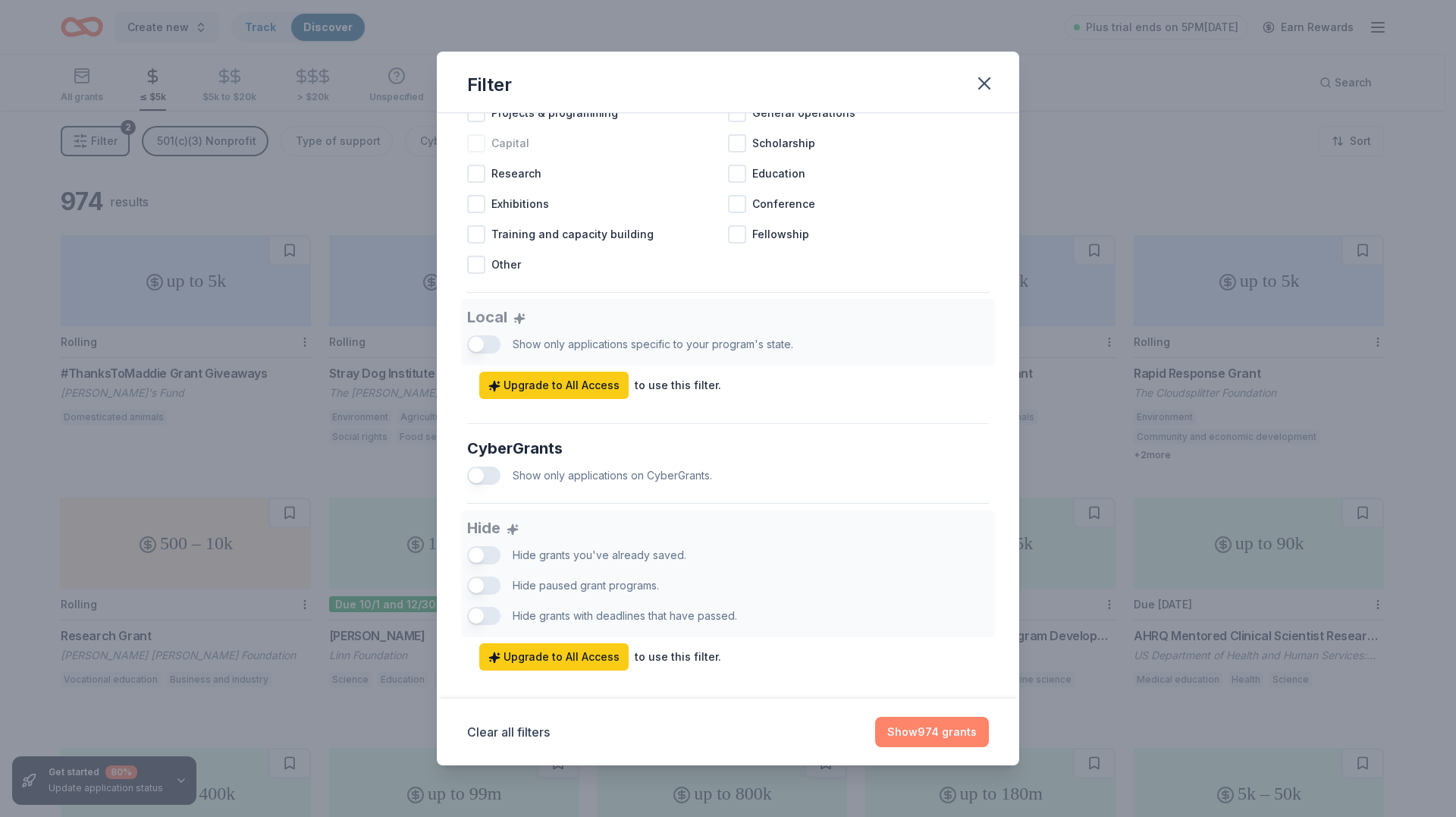
click at [952, 731] on button "Show 974 grants" at bounding box center [932, 731] width 114 height 30
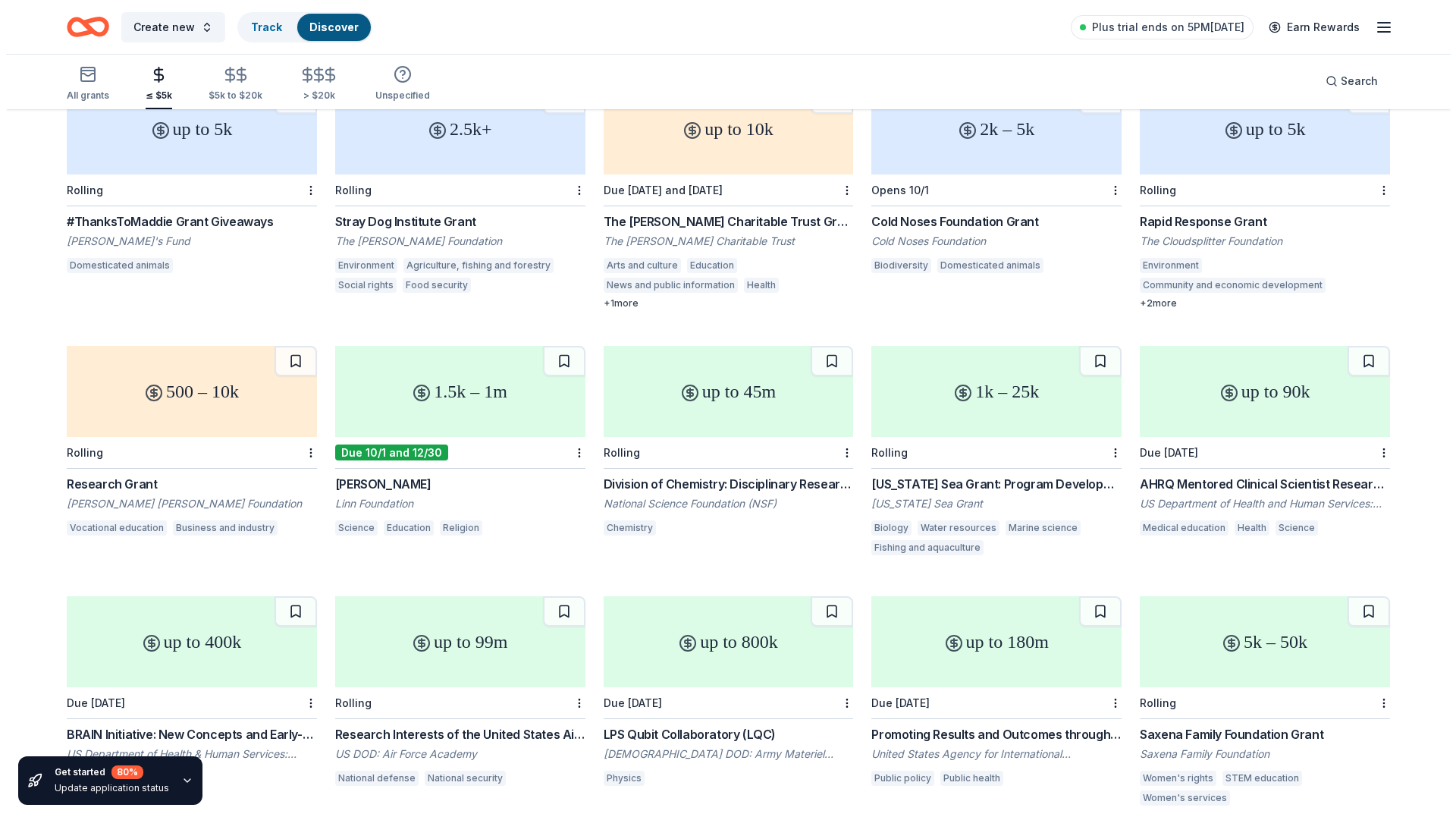
scroll to position [0, 0]
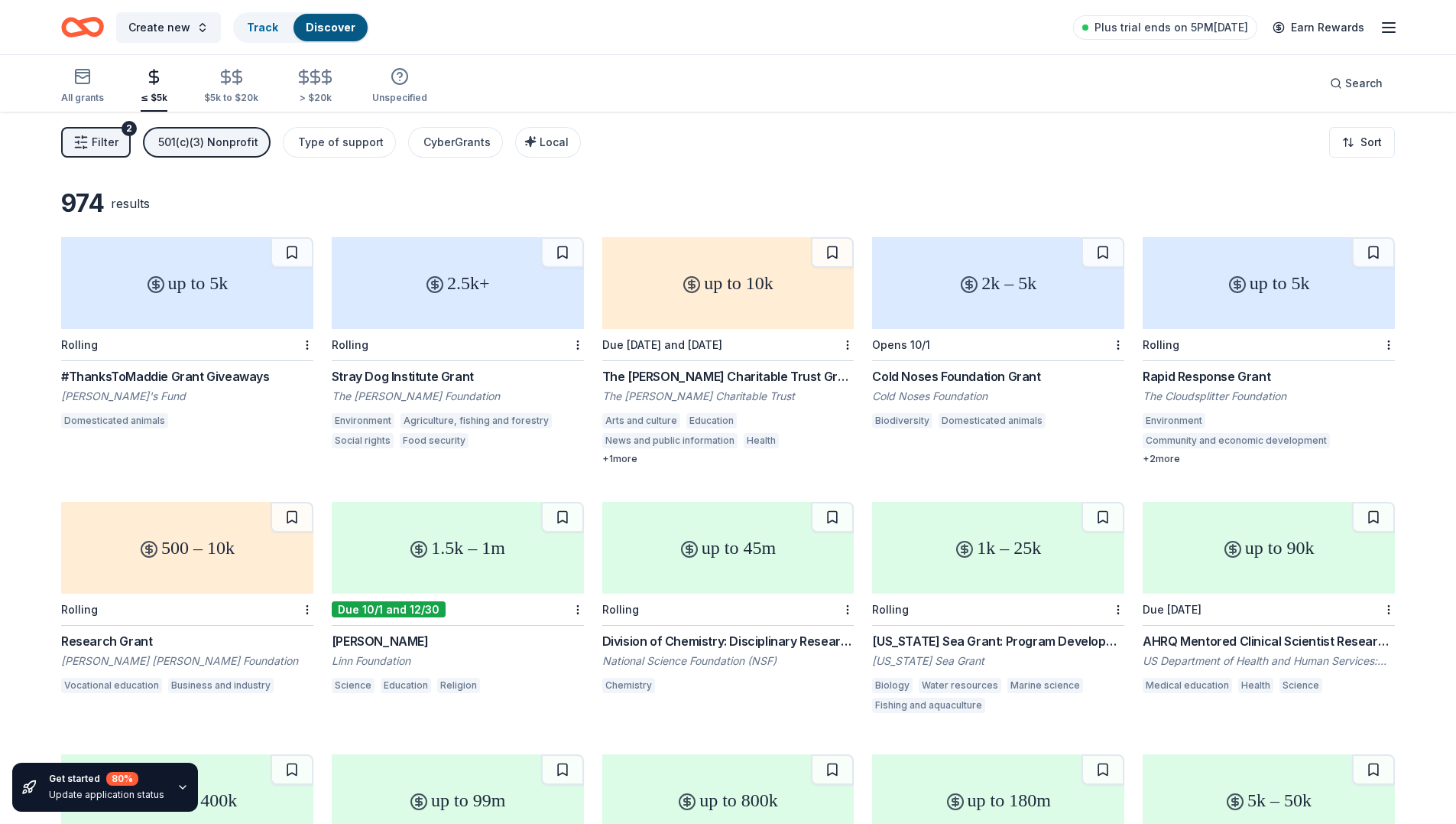
click at [94, 140] on span "Filter" at bounding box center [105, 142] width 27 height 18
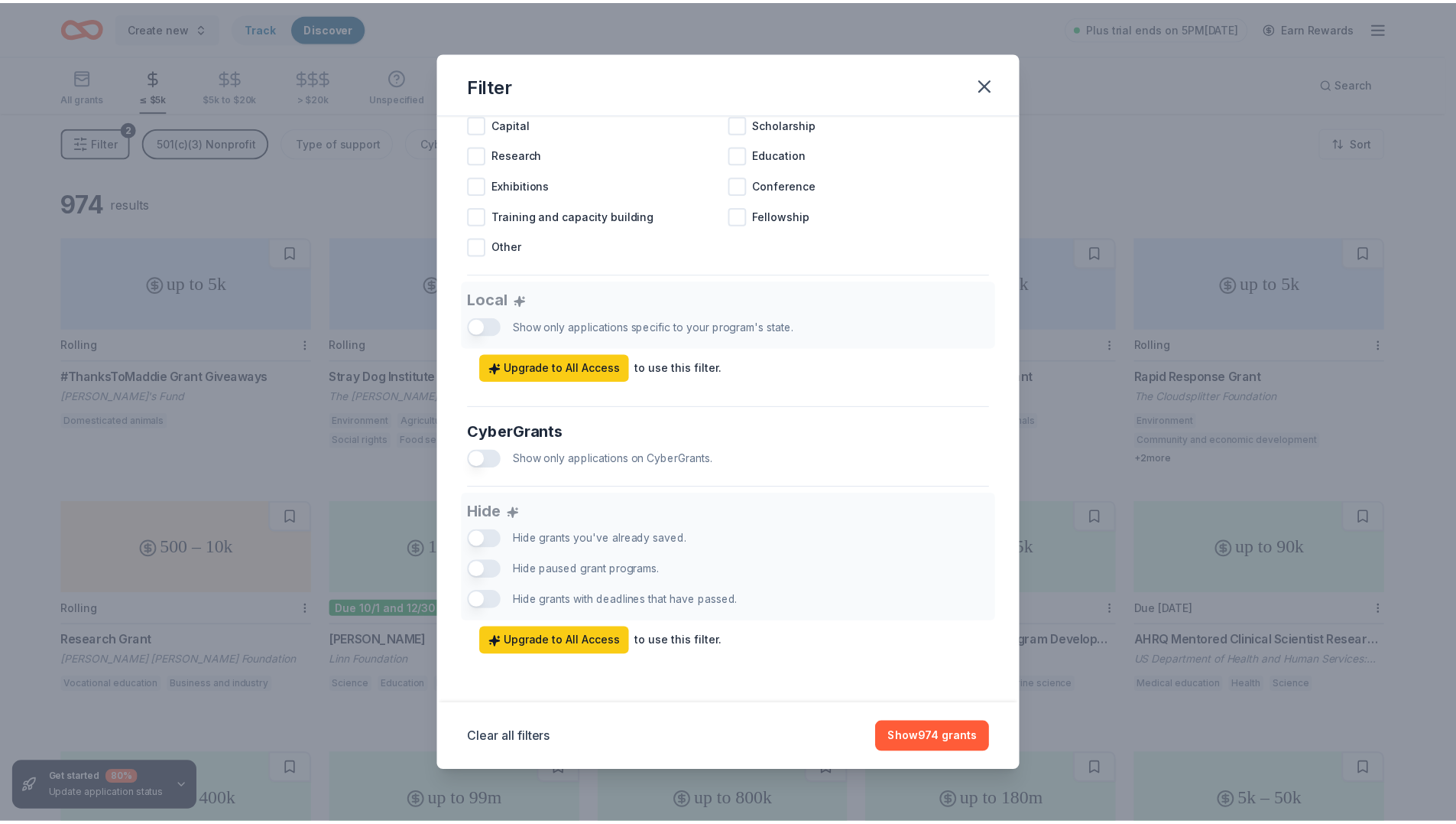
scroll to position [725, 0]
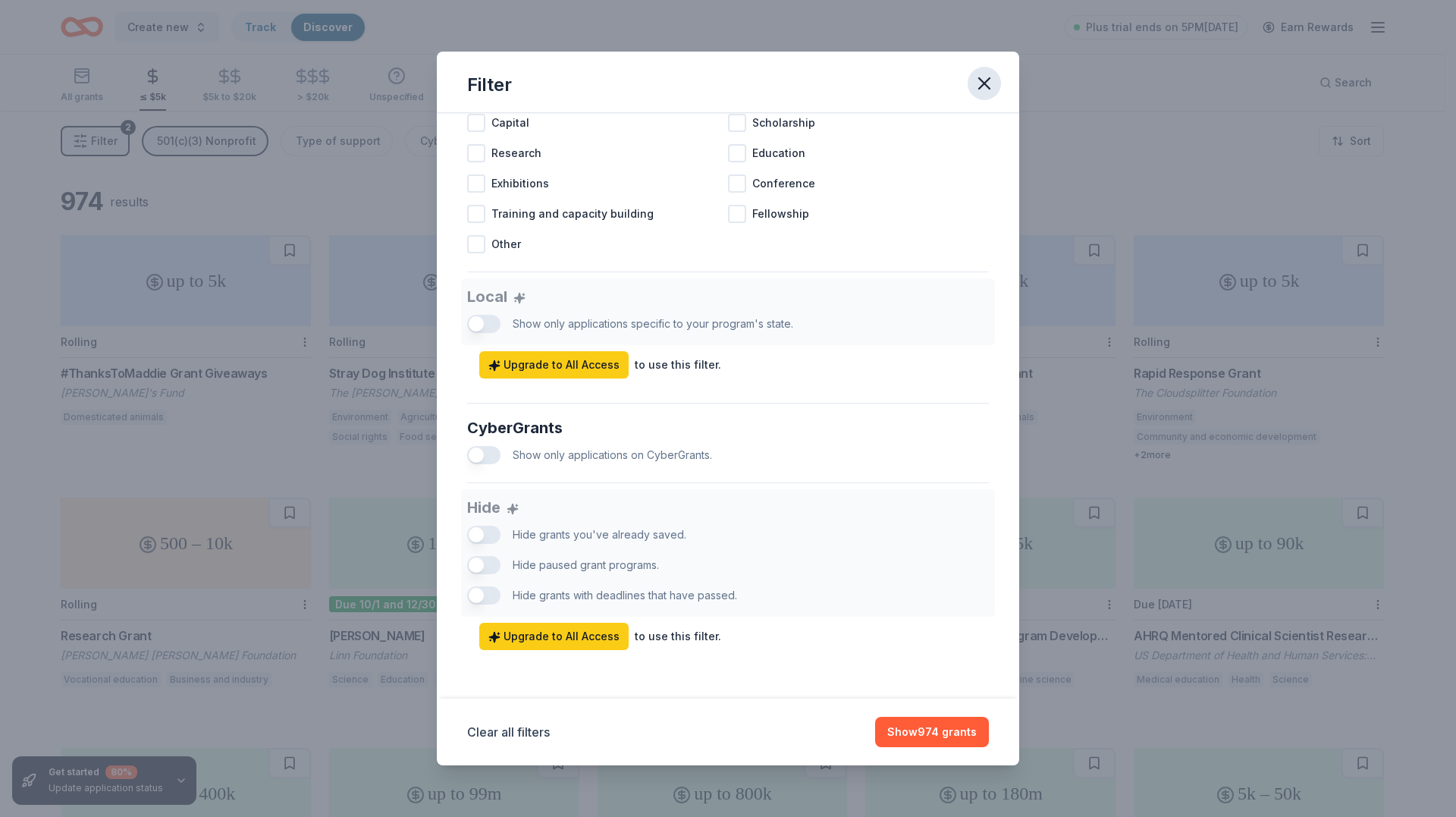
click at [980, 86] on icon "button" at bounding box center [985, 84] width 21 height 21
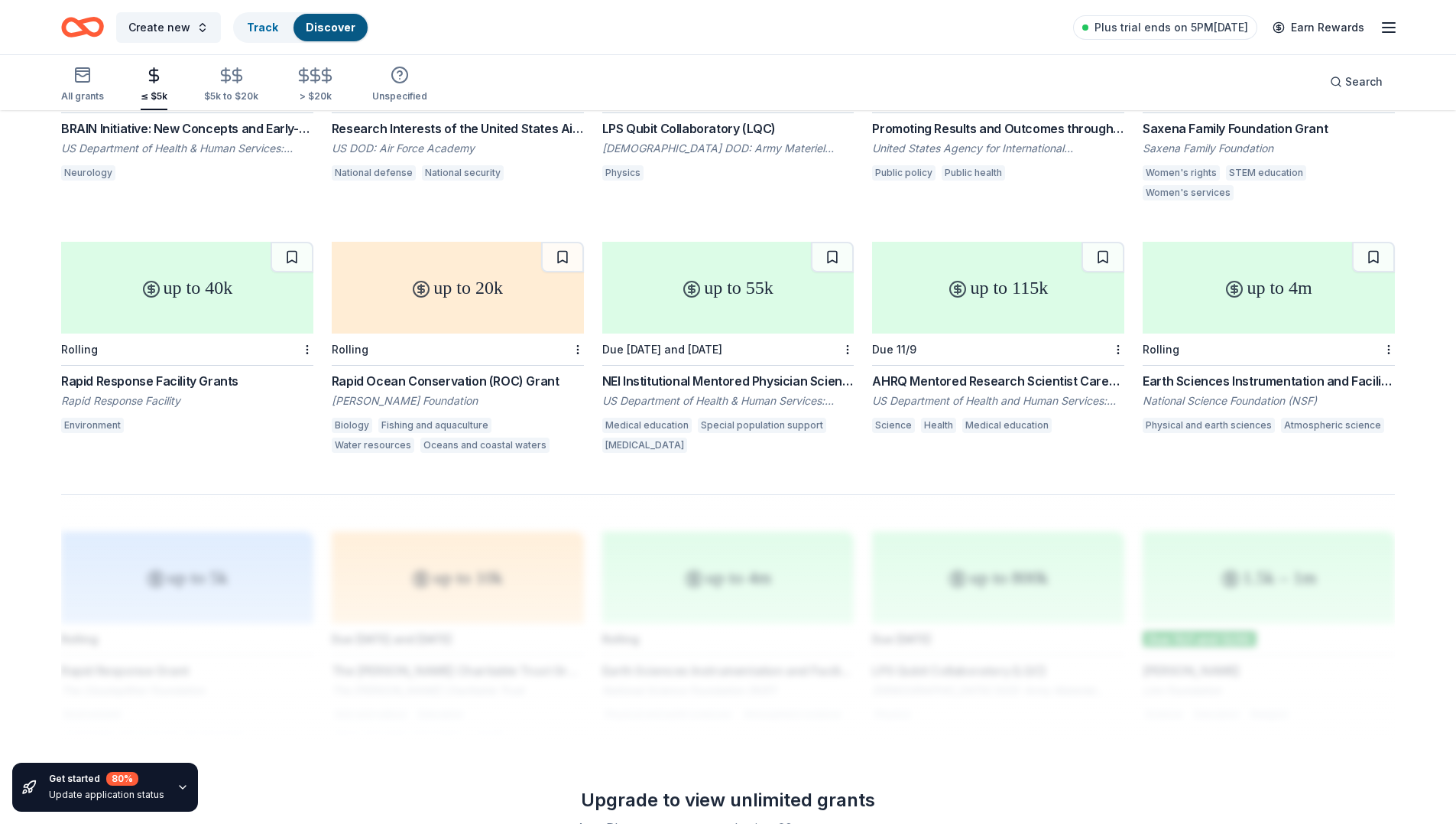
scroll to position [0, 0]
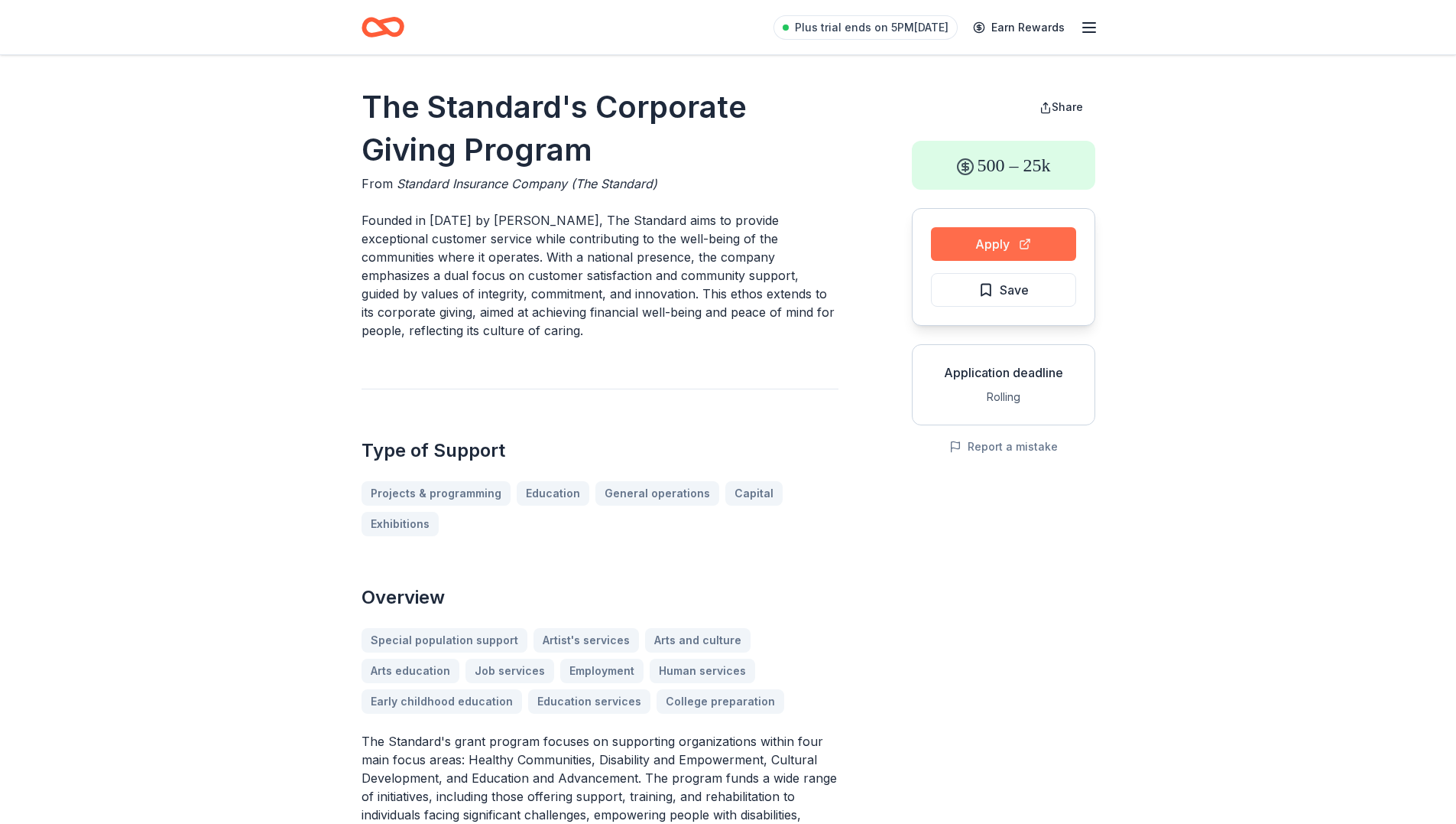
click at [989, 260] on button "Apply" at bounding box center [1004, 244] width 146 height 33
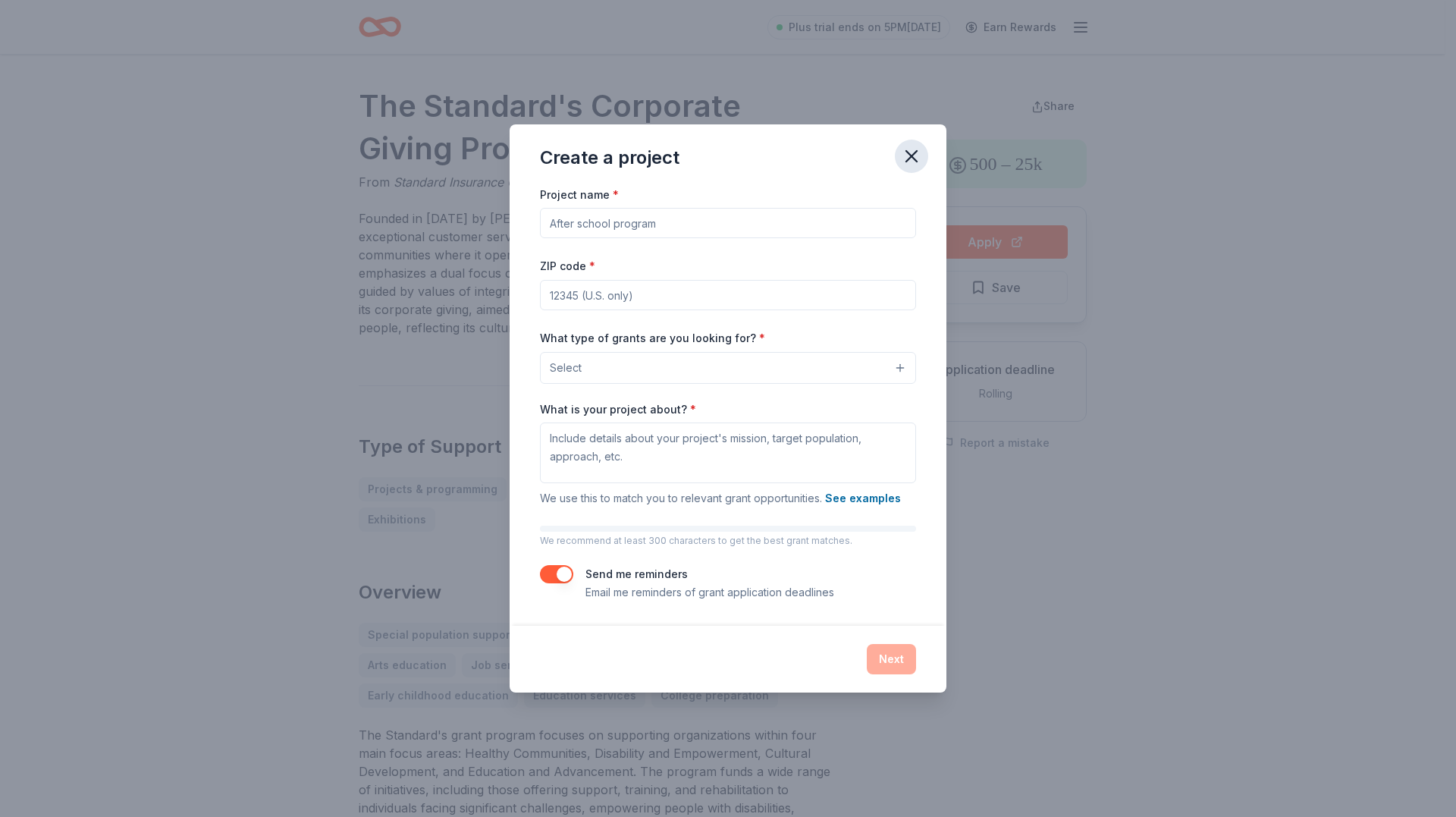
click at [909, 151] on icon "button" at bounding box center [912, 156] width 21 height 21
